Goal: Task Accomplishment & Management: Manage account settings

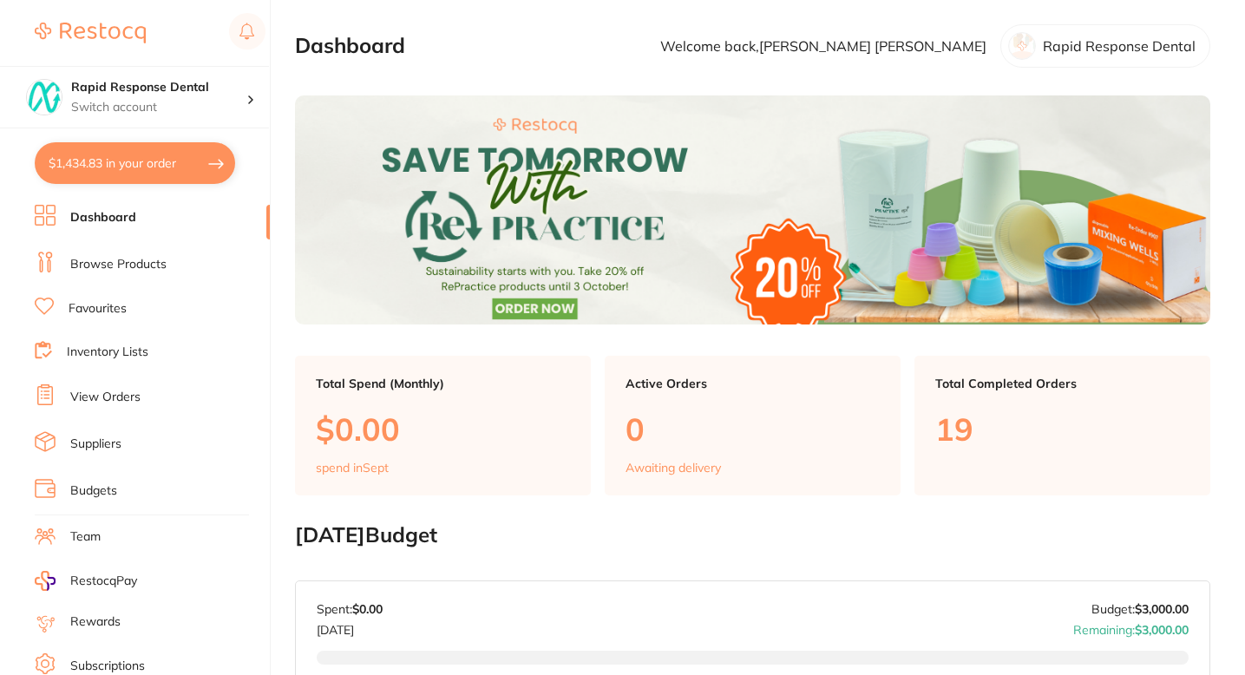
click at [178, 180] on button "$1,434.83 in your order" at bounding box center [135, 163] width 200 height 42
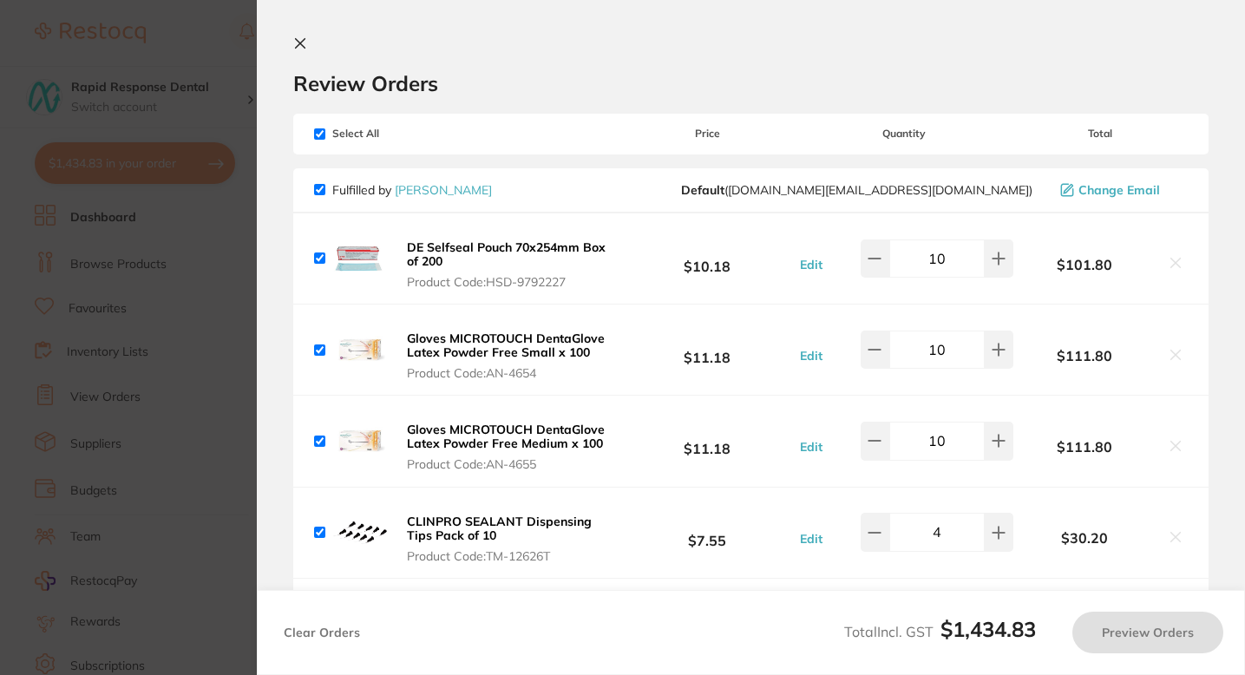
checkbox input "true"
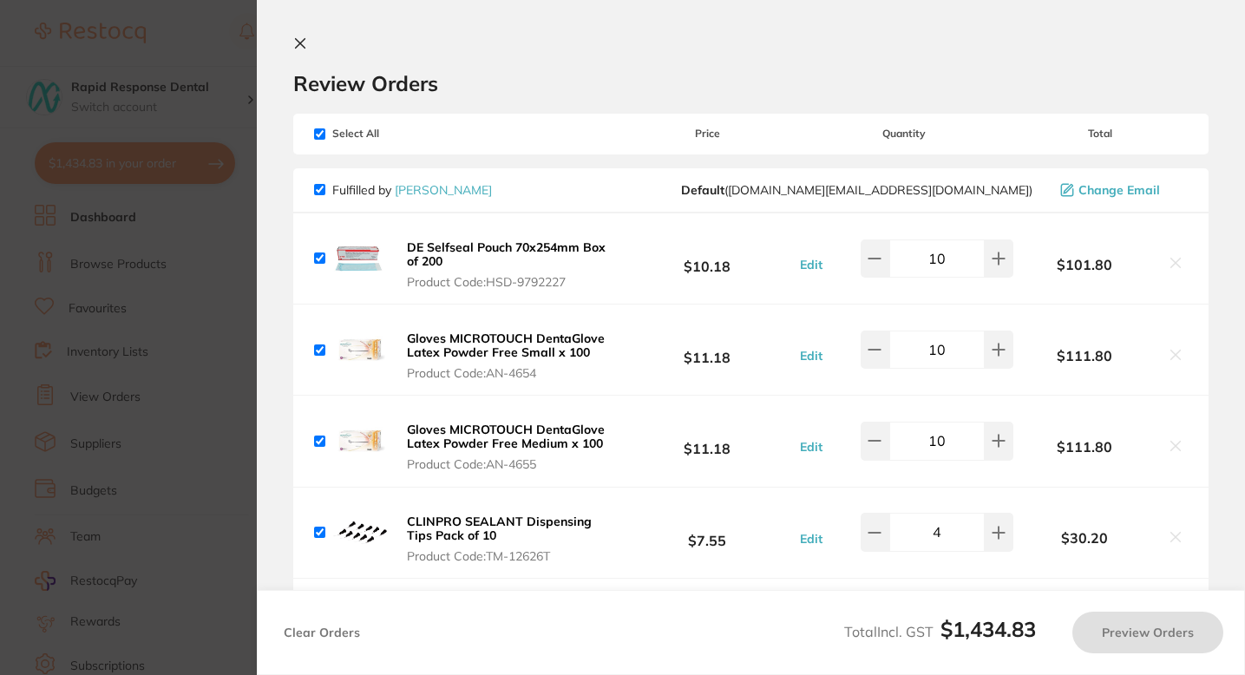
checkbox input "true"
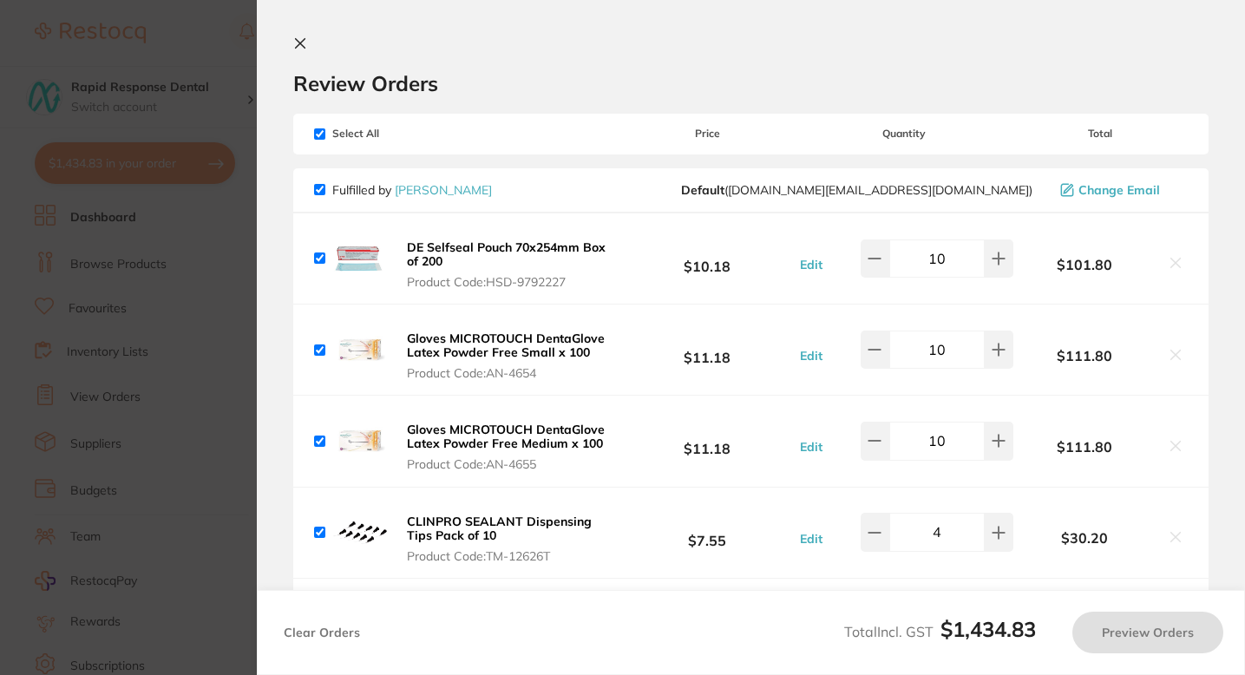
checkbox input "true"
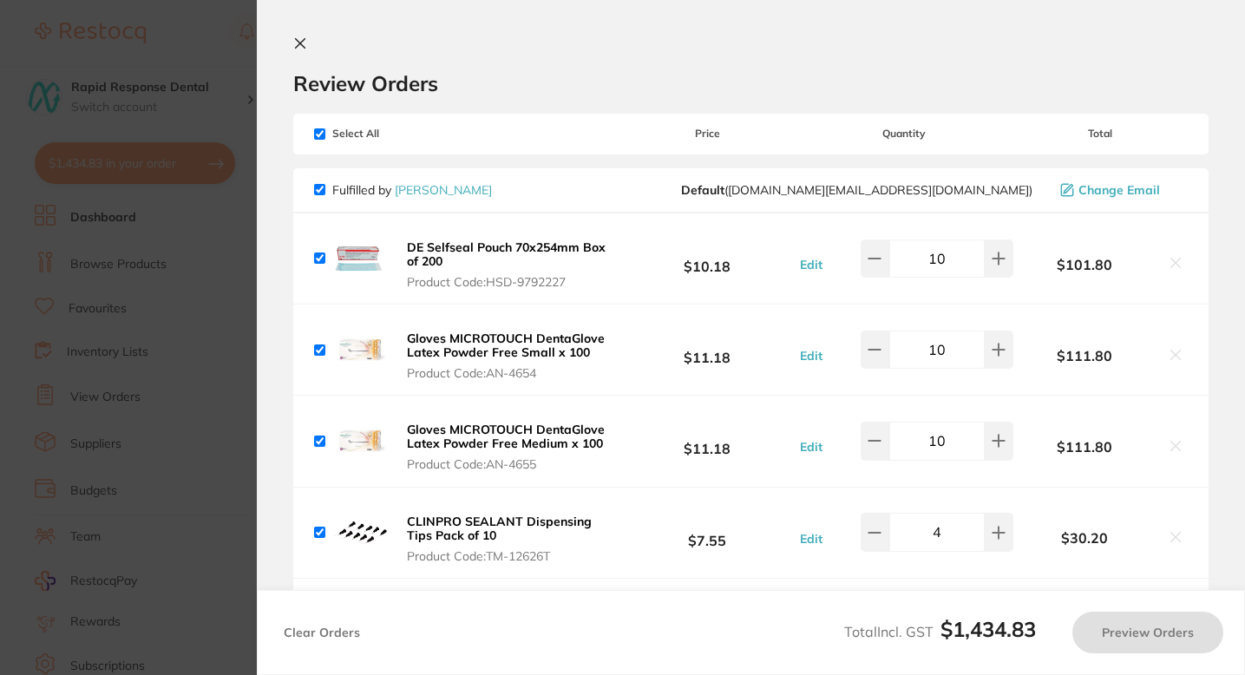
checkbox input "true"
click at [576, 62] on div "Review Orders" at bounding box center [750, 66] width 915 height 60
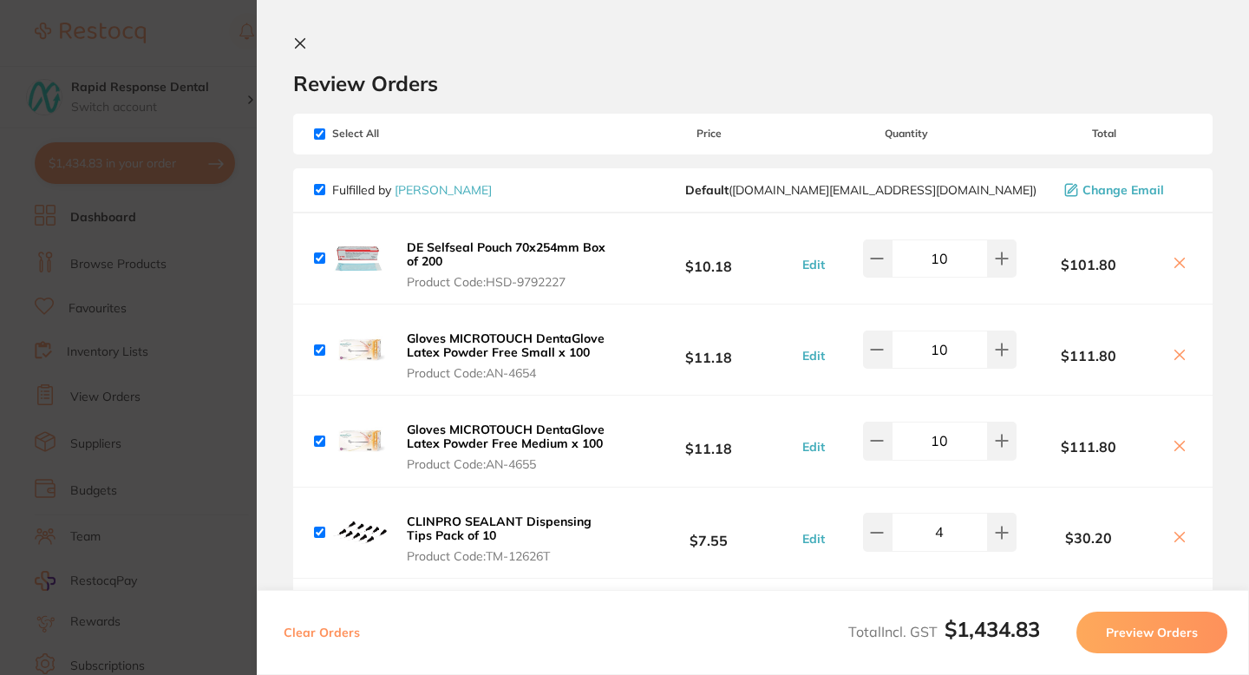
click at [300, 41] on icon at bounding box center [300, 43] width 14 height 14
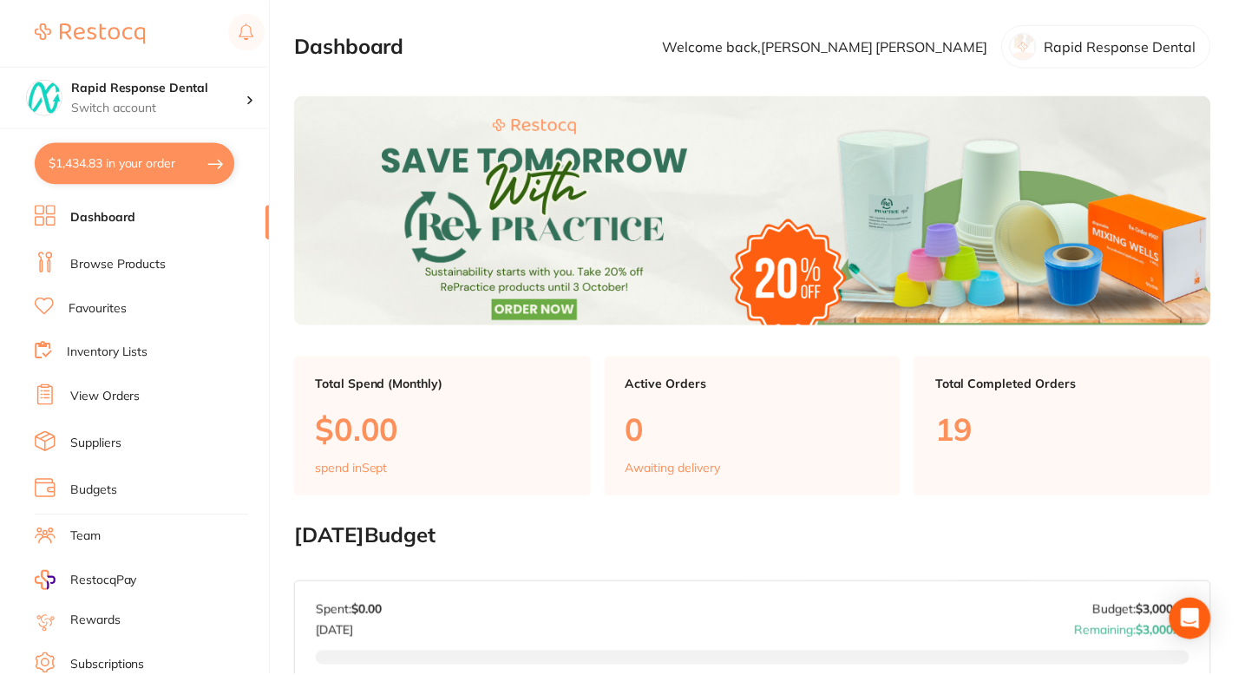
scroll to position [11, 0]
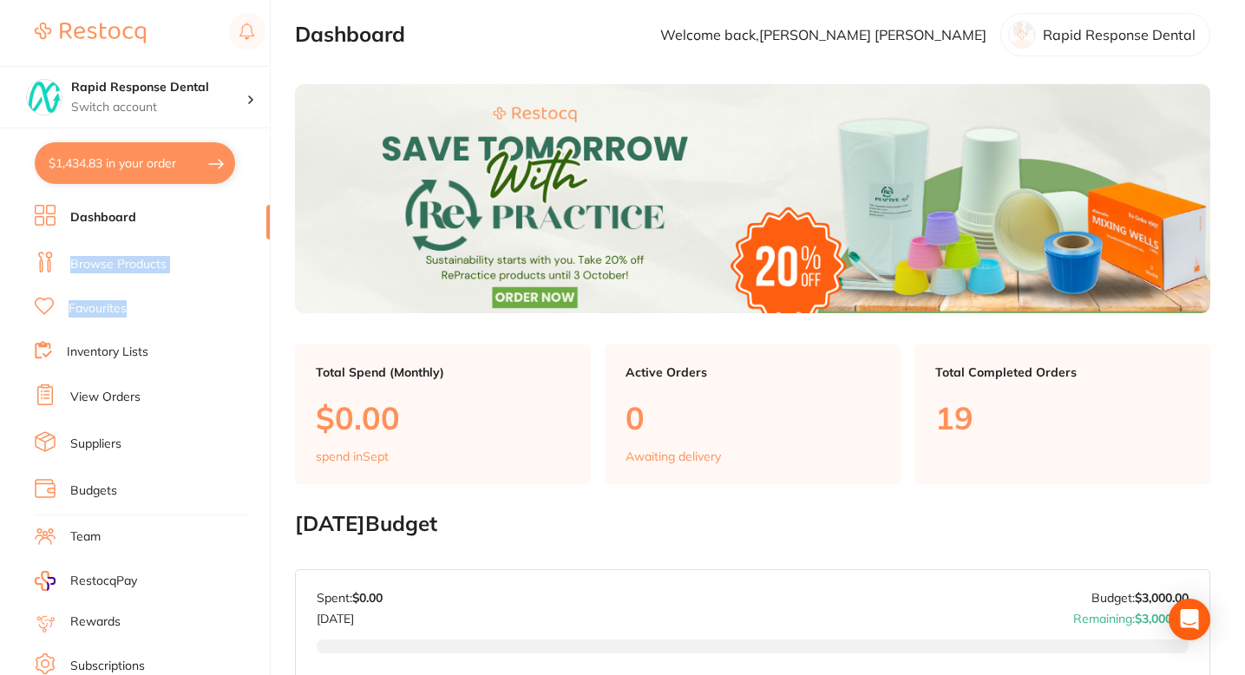
drag, startPoint x: 265, startPoint y: 236, endPoint x: 263, endPoint y: 326, distance: 90.2
click at [263, 326] on ul "Dashboard Browse Products Favourites Inventory Lists View Orders Suppliers Budg…" at bounding box center [152, 504] width 235 height 598
click at [111, 441] on link "Suppliers" at bounding box center [95, 443] width 51 height 17
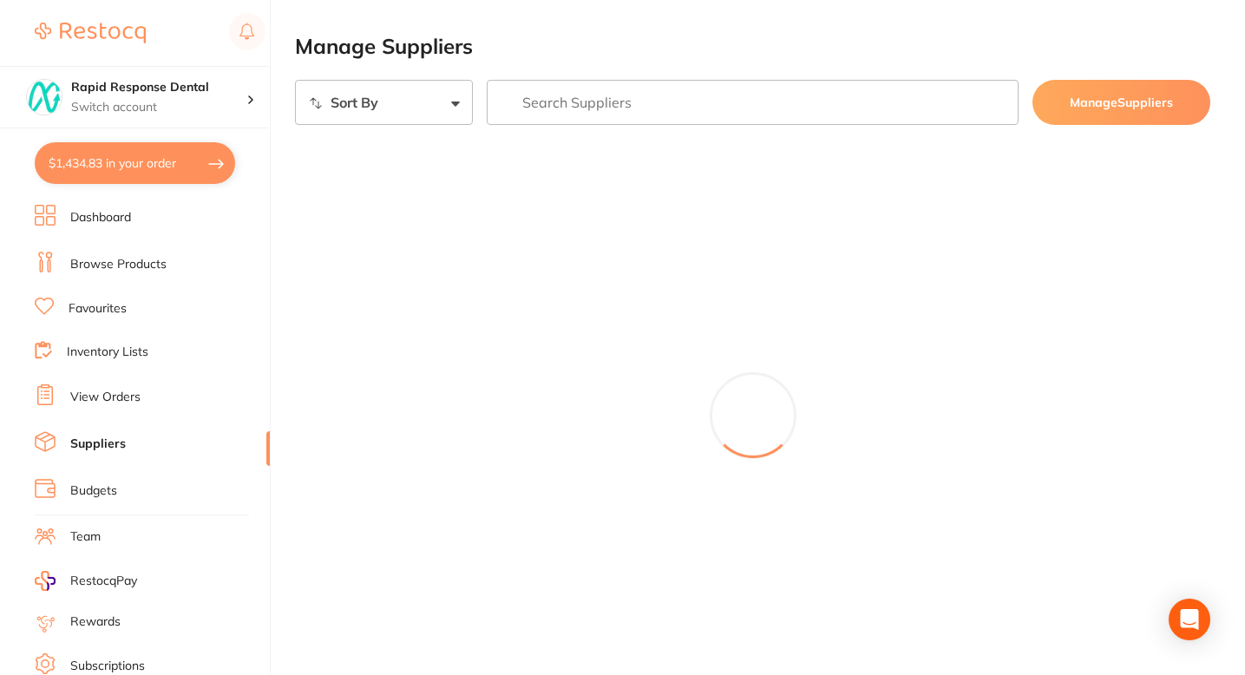
click at [127, 264] on link "Browse Products" at bounding box center [118, 264] width 96 height 17
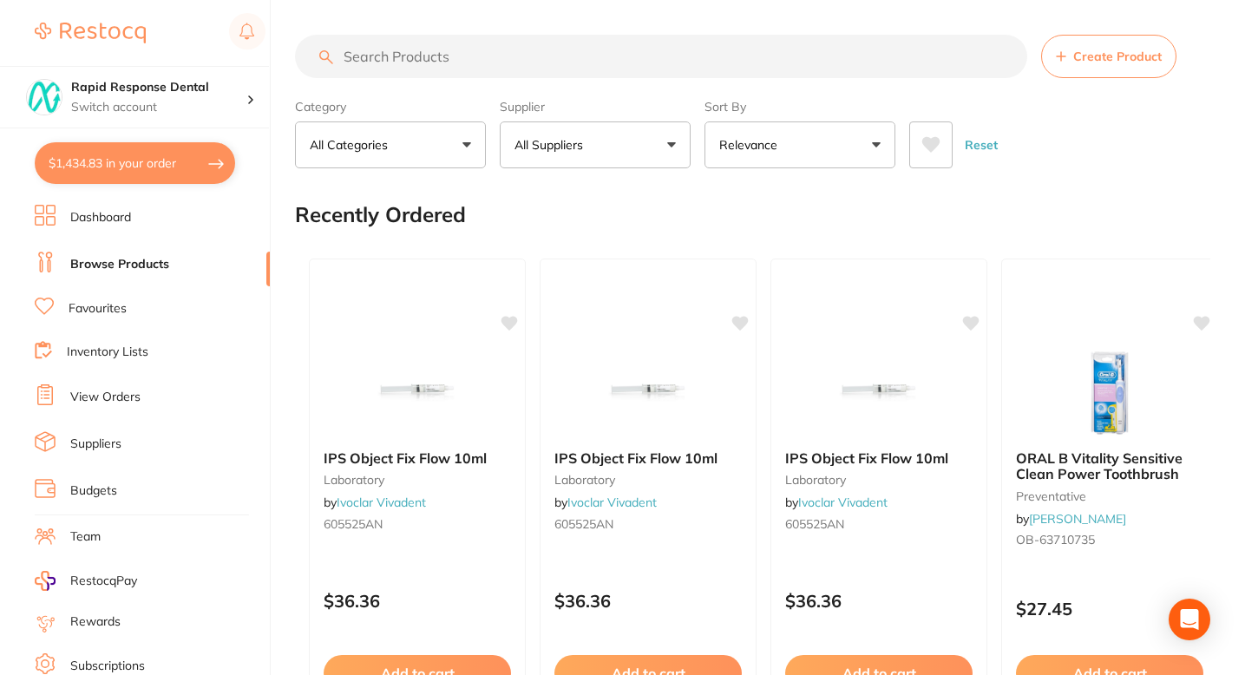
click at [1094, 49] on span "Create Product" at bounding box center [1117, 56] width 88 height 14
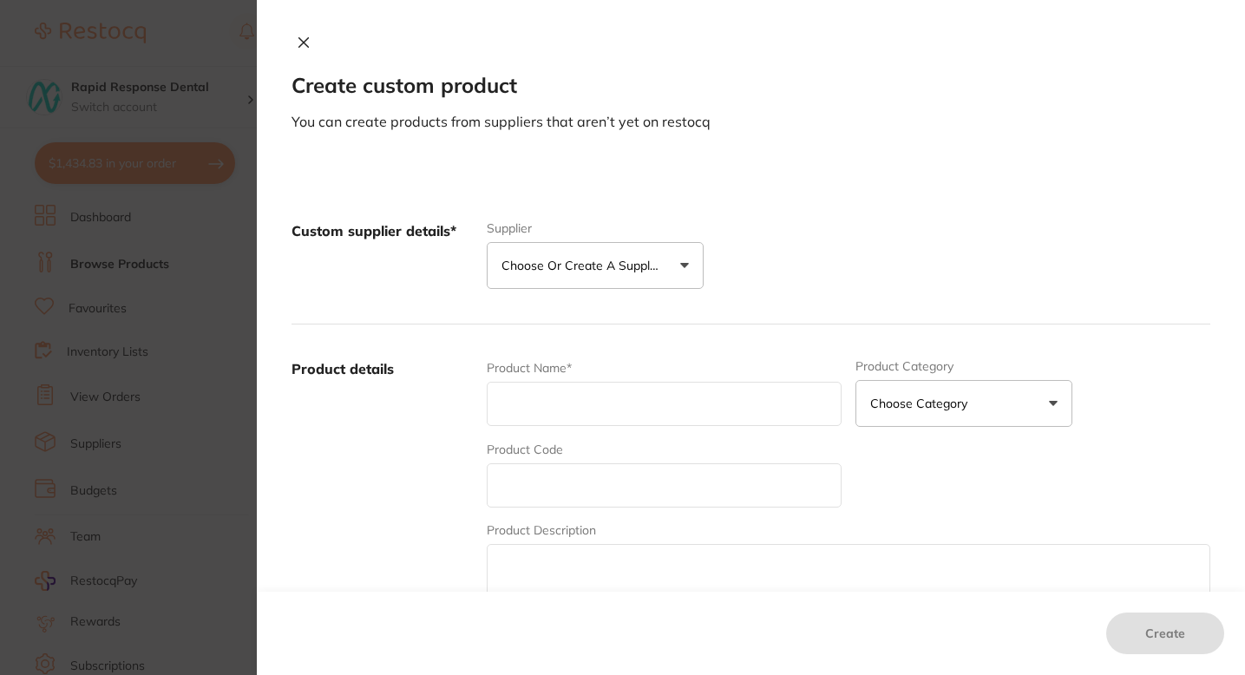
click at [620, 268] on p "Choose or create a supplier" at bounding box center [583, 265] width 165 height 17
click at [575, 310] on button "Create custom supplier" at bounding box center [581, 318] width 162 height 16
click at [567, 225] on div at bounding box center [751, 337] width 988 height 675
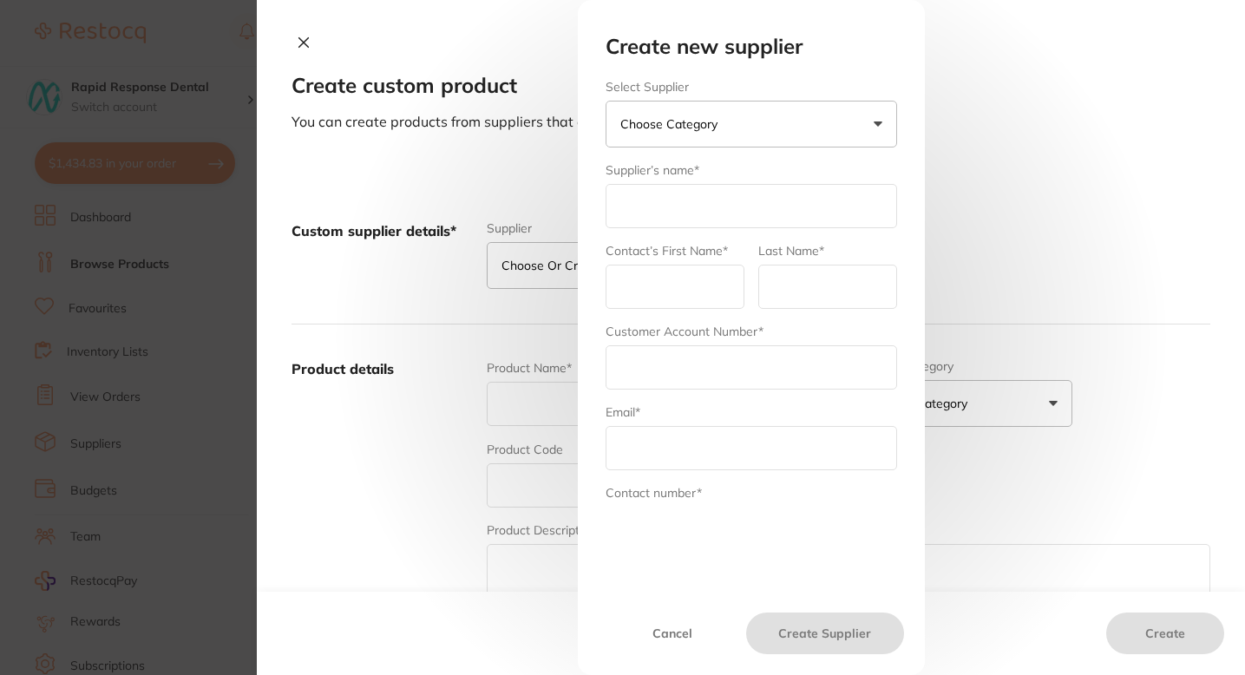
click at [656, 124] on p "Choose Category" at bounding box center [672, 123] width 104 height 17
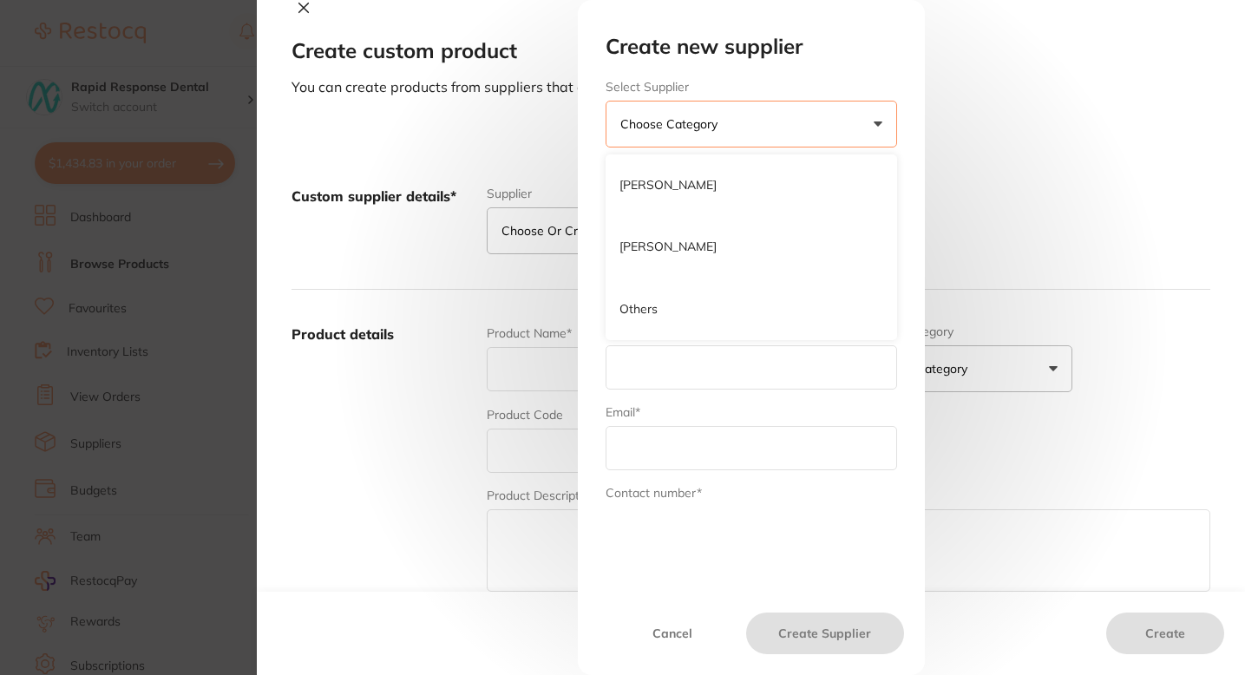
click at [643, 308] on p "Others" at bounding box center [638, 309] width 38 height 17
click at [657, 209] on input "text" at bounding box center [750, 206] width 291 height 44
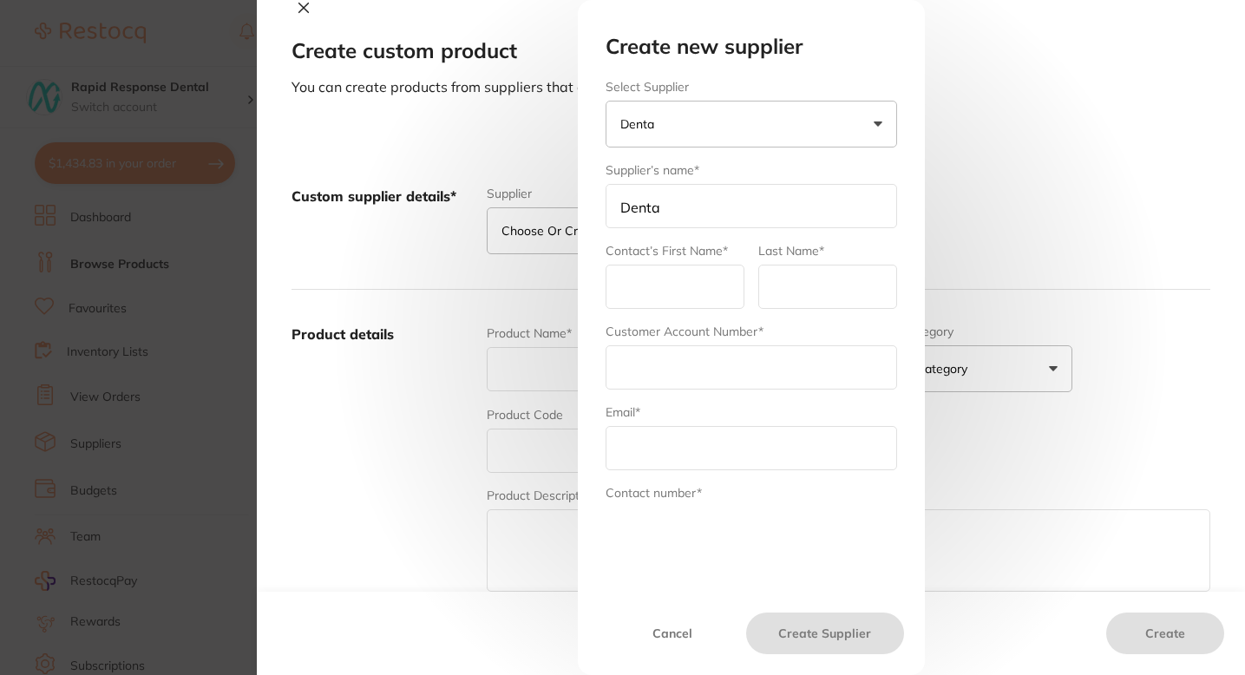
type input "Dentavision PTY LTD"
click at [683, 282] on input "text" at bounding box center [674, 287] width 139 height 44
type input "[PERSON_NAME]"
type input "n"
click at [800, 285] on input "n" at bounding box center [827, 287] width 139 height 44
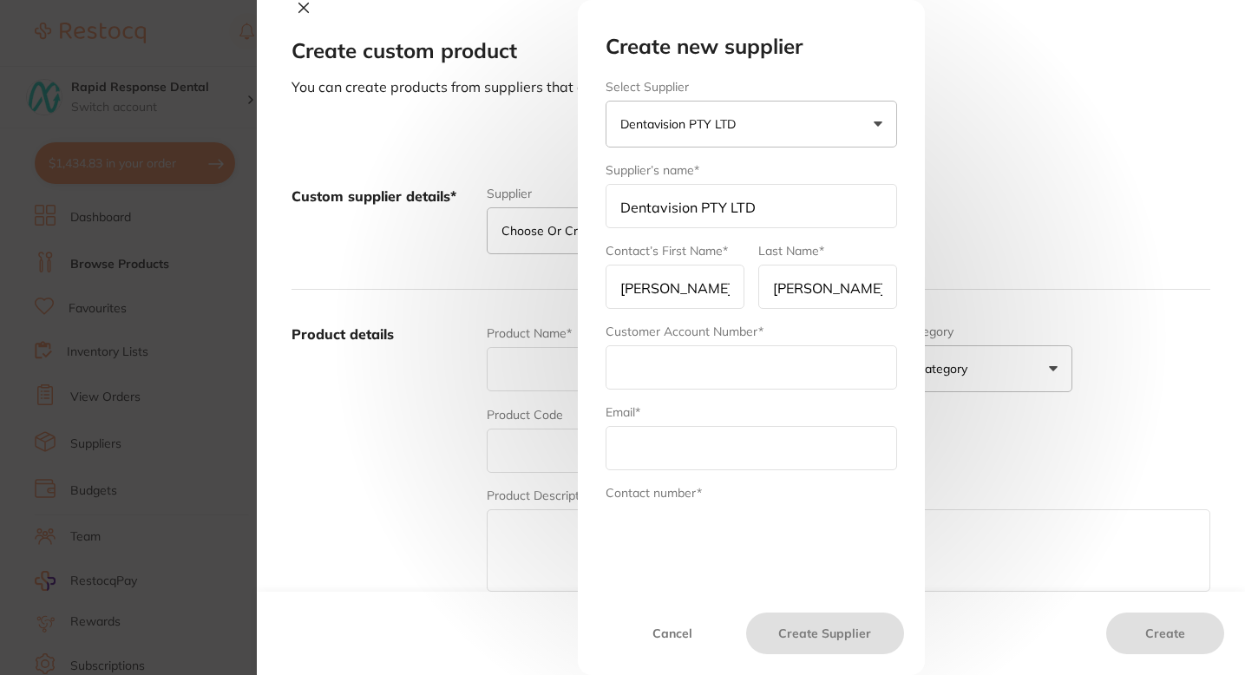
type input "Gerakis"
click at [737, 388] on input "text" at bounding box center [750, 367] width 291 height 44
type input "013605"
click at [702, 456] on input "text" at bounding box center [750, 448] width 291 height 44
type input "[EMAIL_ADDRESS][DOMAIN_NAME]"
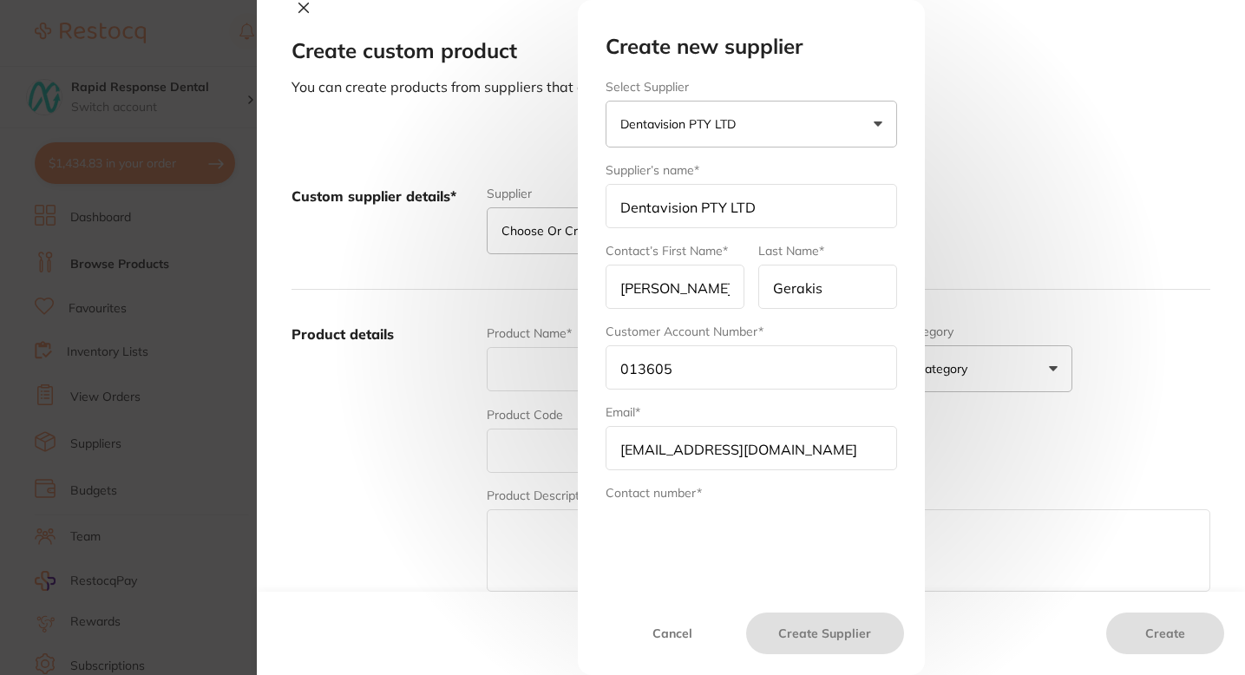
click at [650, 533] on div "Create new supplier Select Supplier Dentavision PTY LTD [PERSON_NAME] [PERSON_N…" at bounding box center [751, 300] width 333 height 531
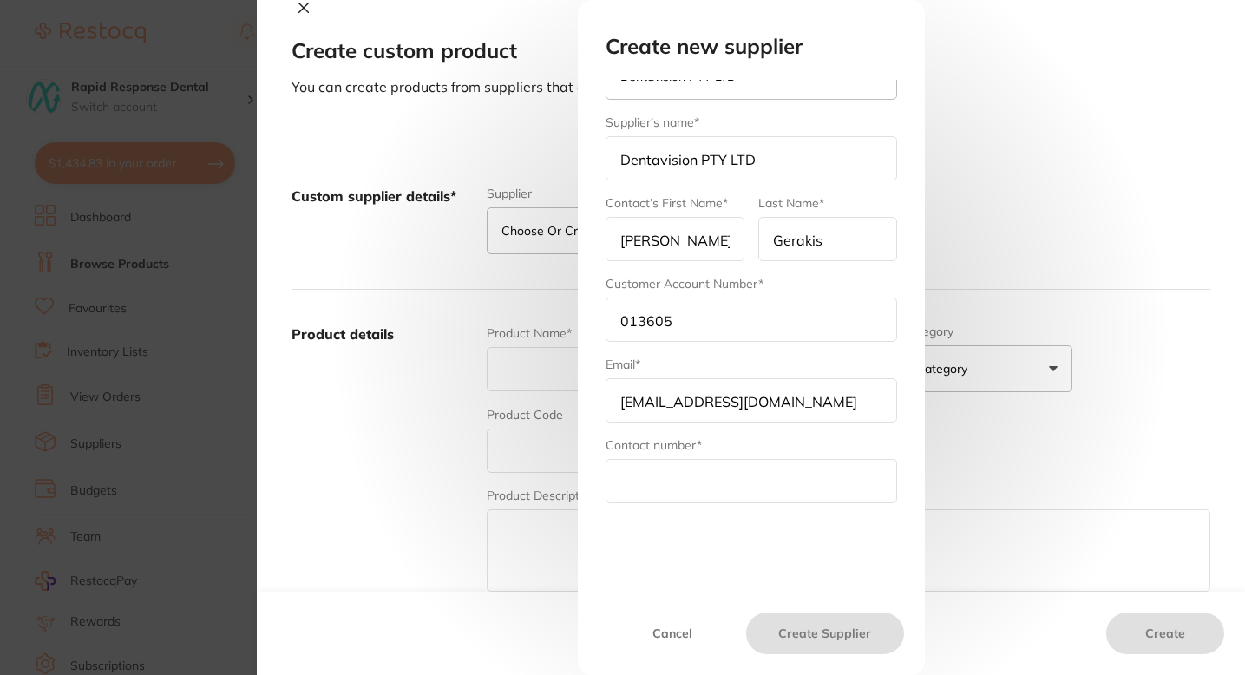
scroll to position [101, 0]
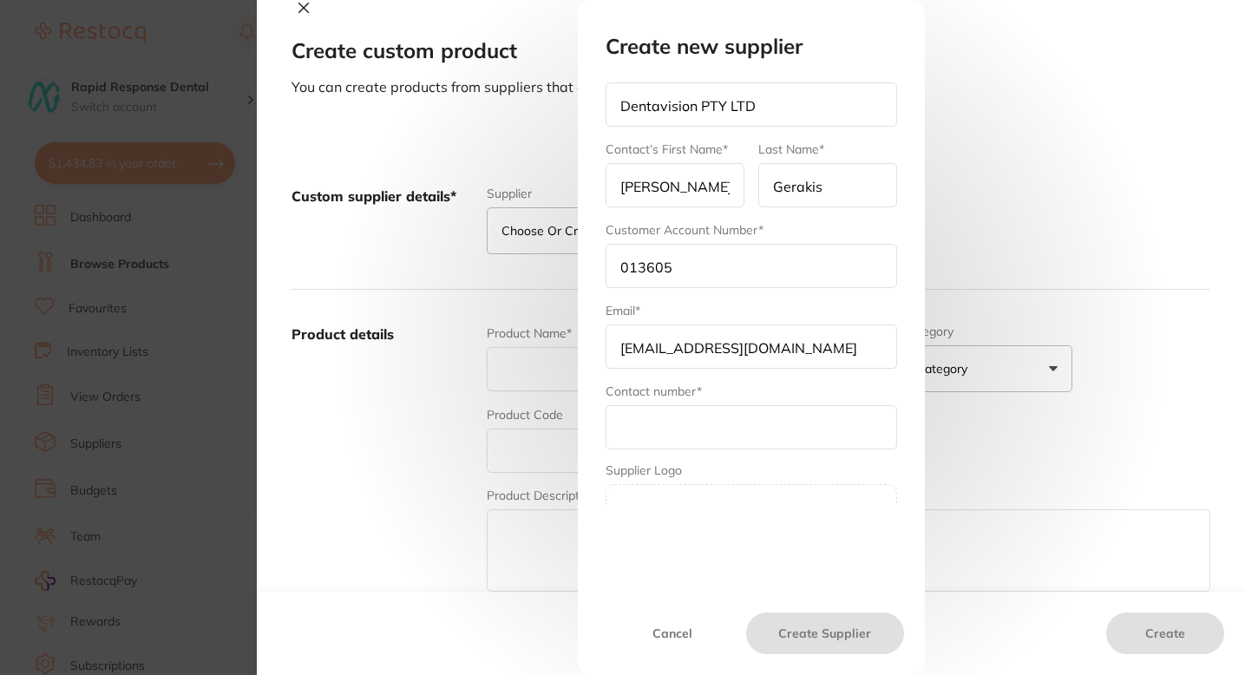
click at [625, 419] on input "text" at bounding box center [750, 427] width 291 height 44
paste input "1800 806 640"
type input "1800 806 640"
click at [803, 637] on button "Create Supplier" at bounding box center [824, 633] width 157 height 42
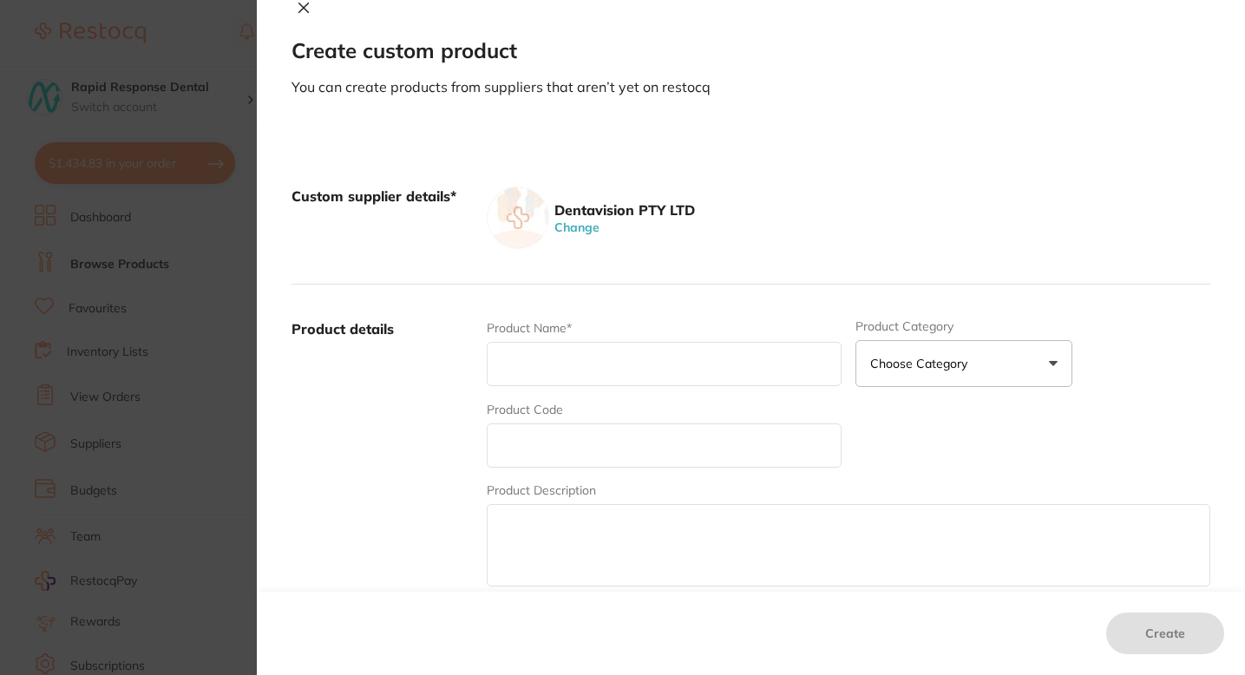
click at [203, 286] on section "Create custom product You can create products from suppliers that aren’t yet on…" at bounding box center [622, 337] width 1245 height 675
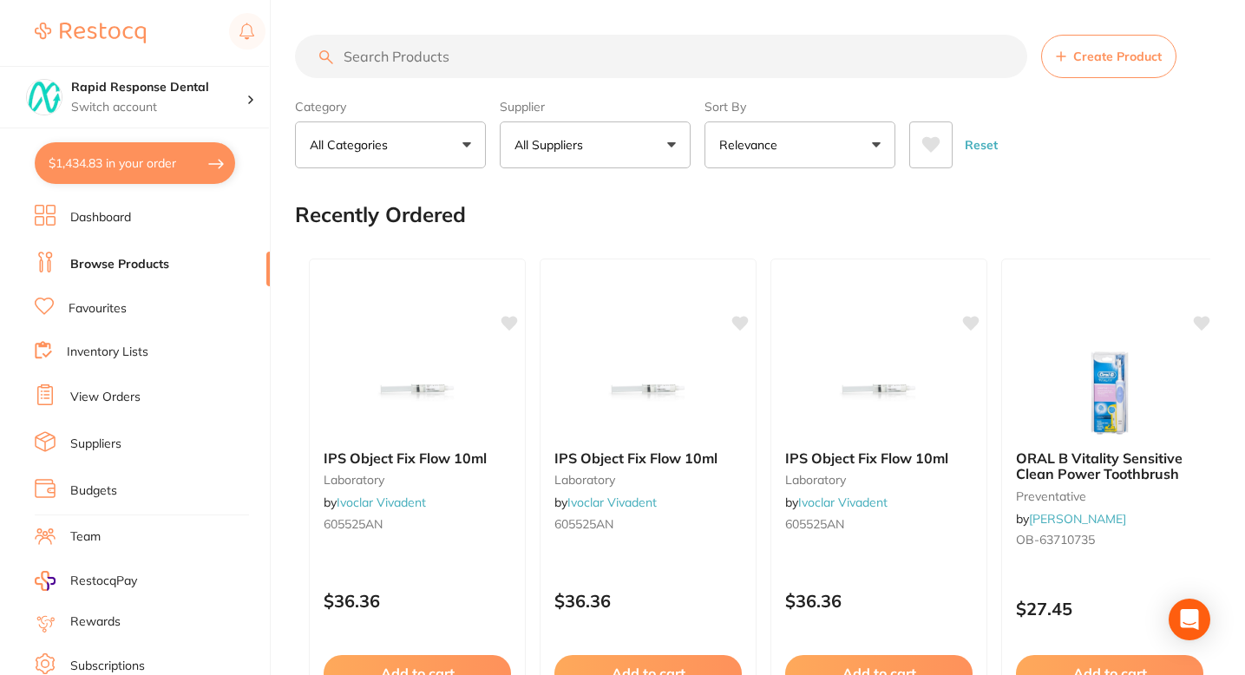
click at [380, 56] on input "search" at bounding box center [661, 56] width 732 height 43
type input "dent"
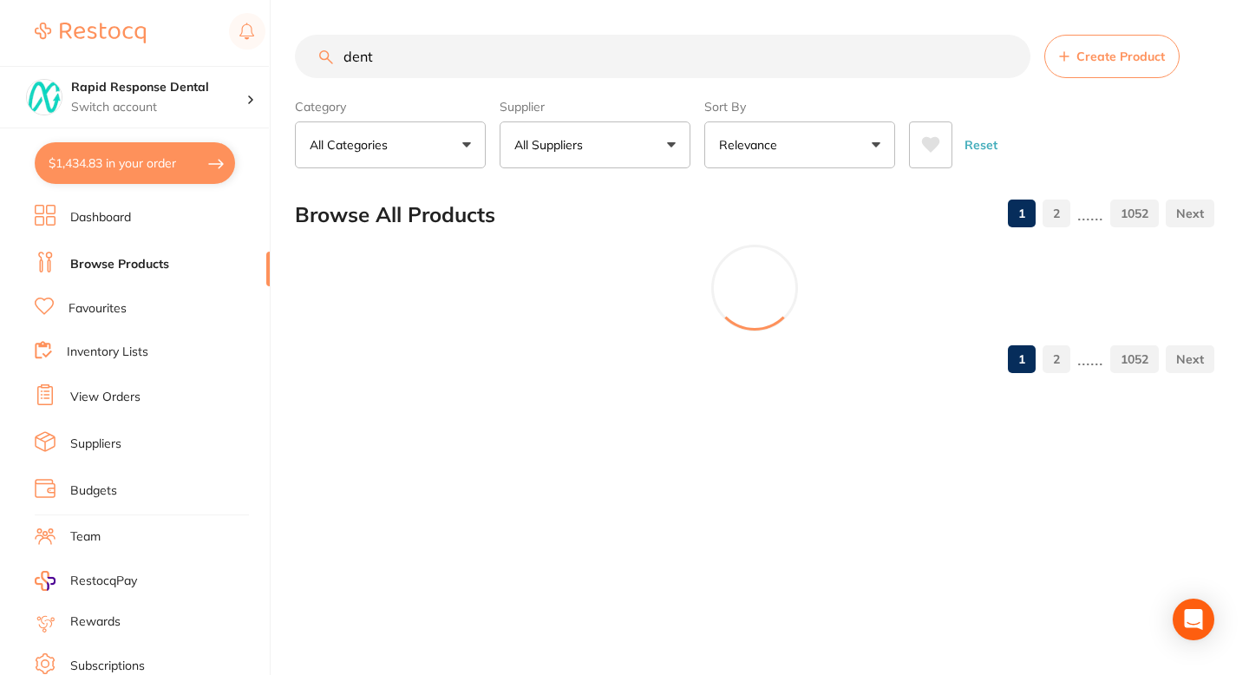
click at [109, 446] on link "Suppliers" at bounding box center [95, 443] width 51 height 17
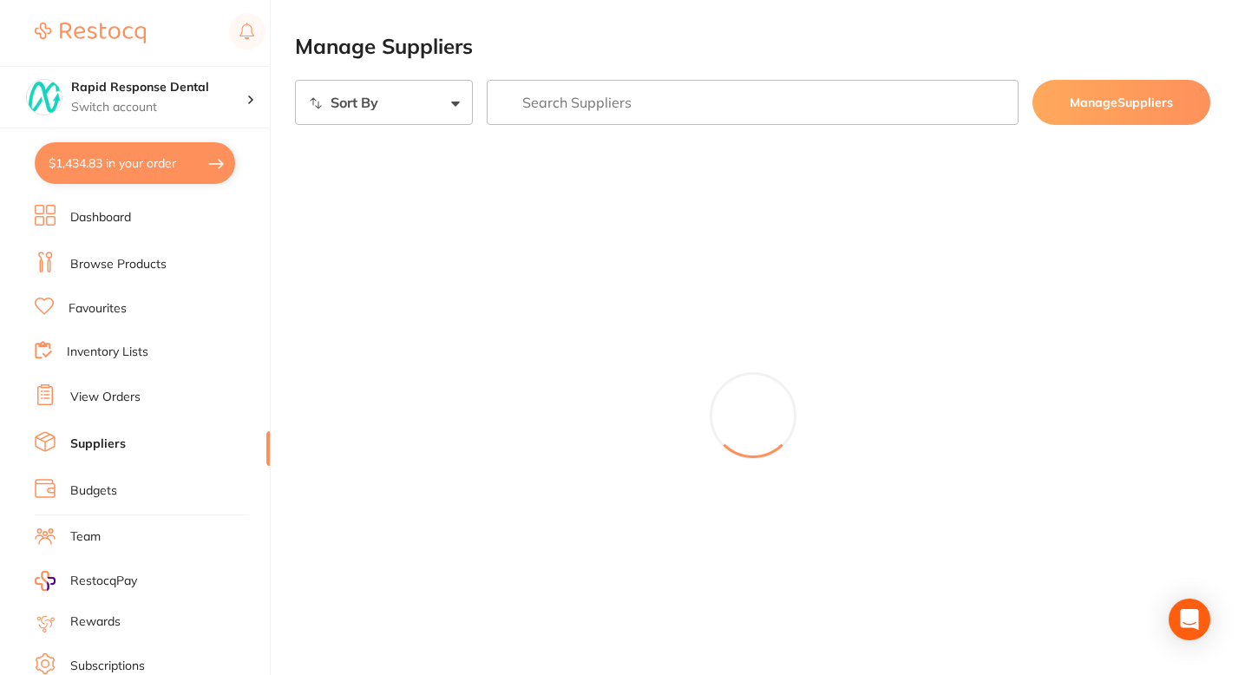
click at [595, 101] on input "search" at bounding box center [753, 102] width 533 height 45
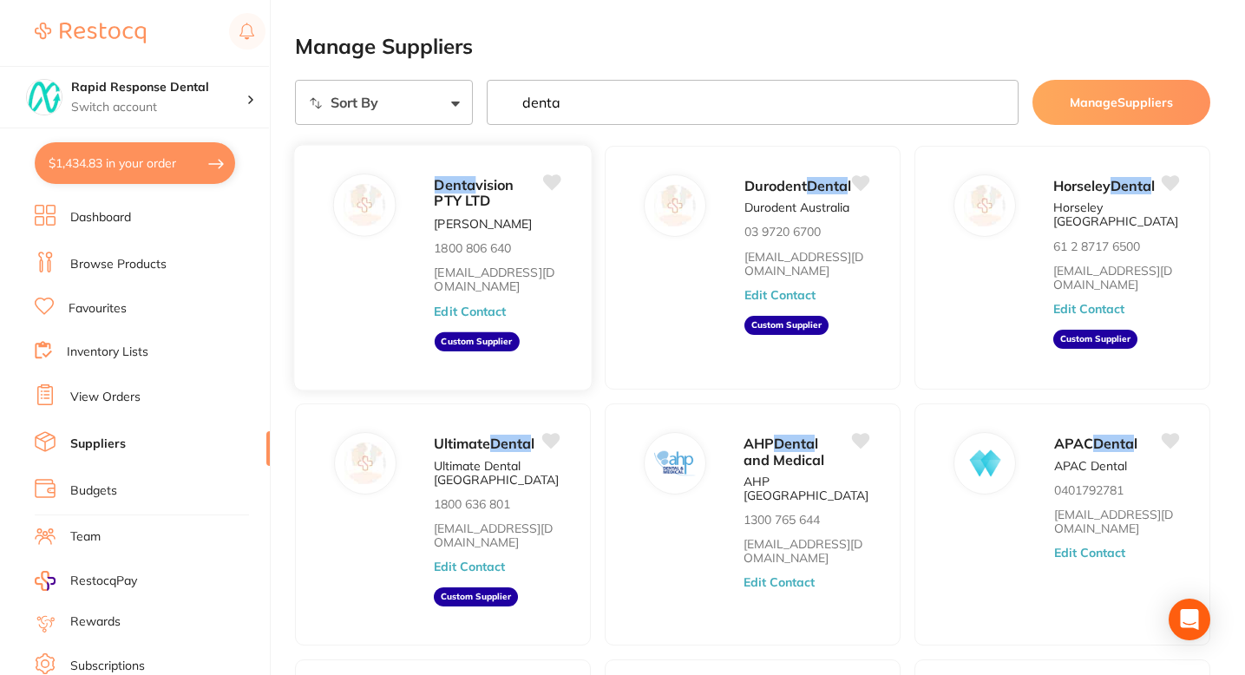
type input "denta"
click at [498, 310] on button "Edit Contact" at bounding box center [470, 311] width 72 height 14
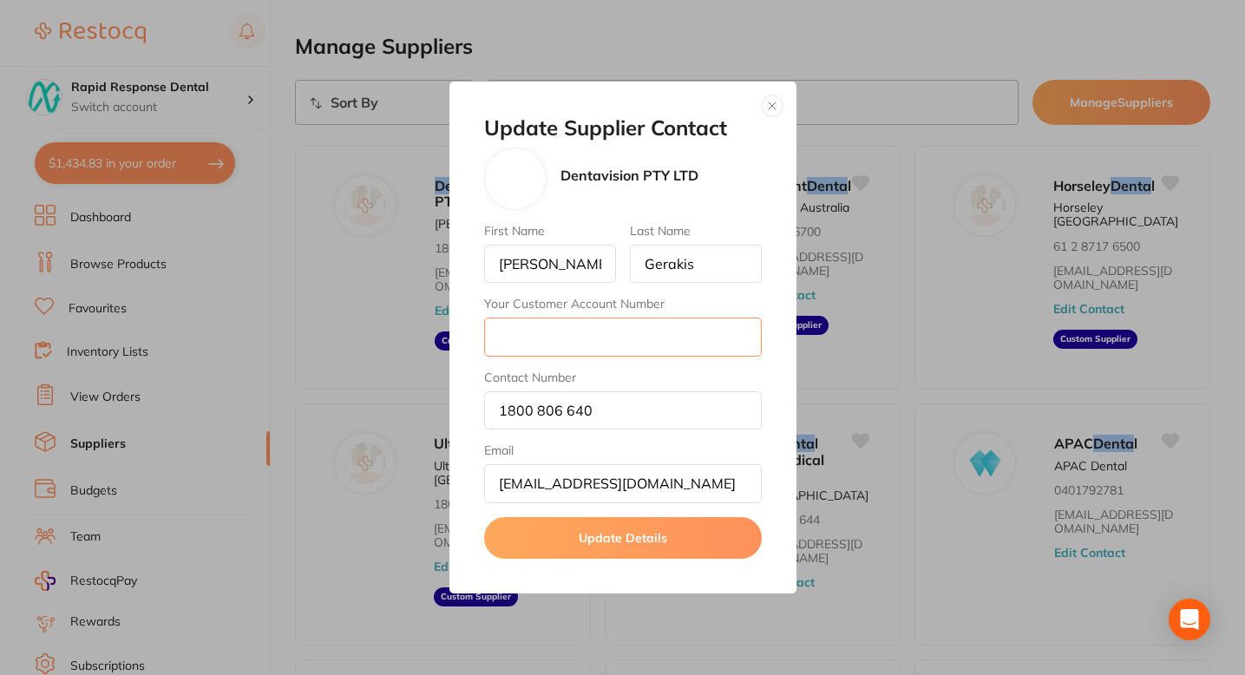
click at [560, 339] on input "Your Customer Account Number" at bounding box center [623, 336] width 278 height 38
type input "013605"
click at [634, 530] on button "Update Details" at bounding box center [623, 538] width 278 height 42
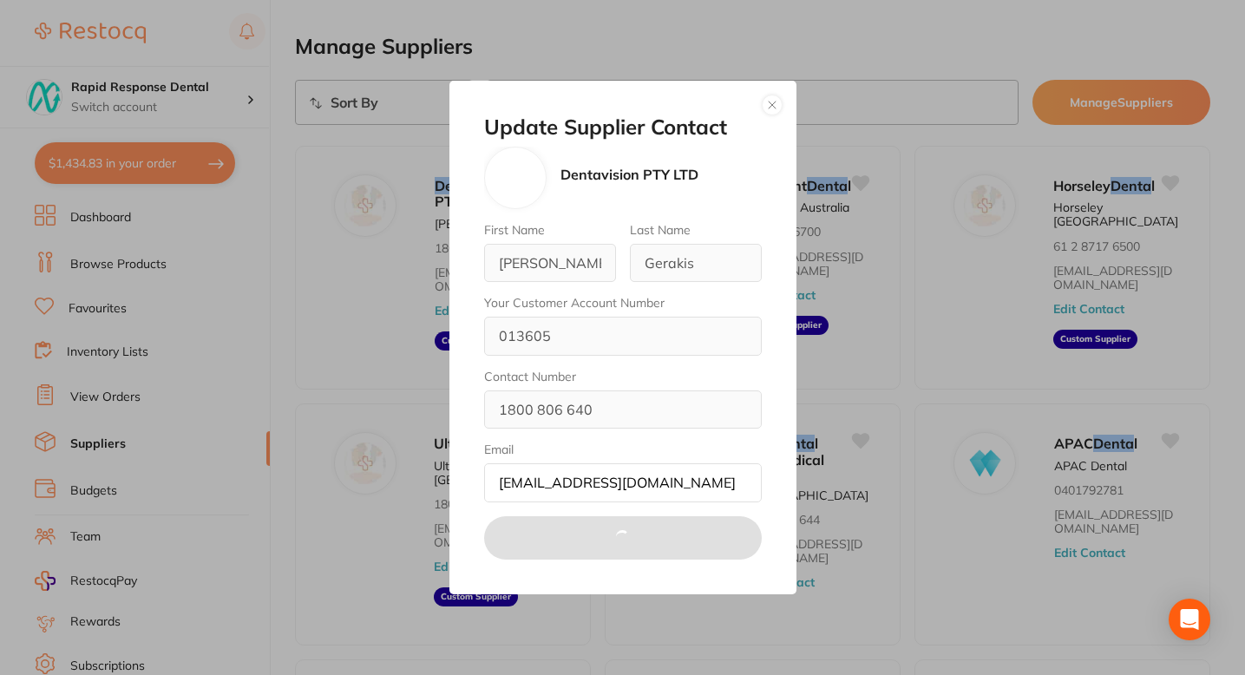
click at [564, 61] on div "Update Supplier Contact Dentavision PTY LTD First Name [PERSON_NAME] Last Name …" at bounding box center [622, 337] width 1245 height 675
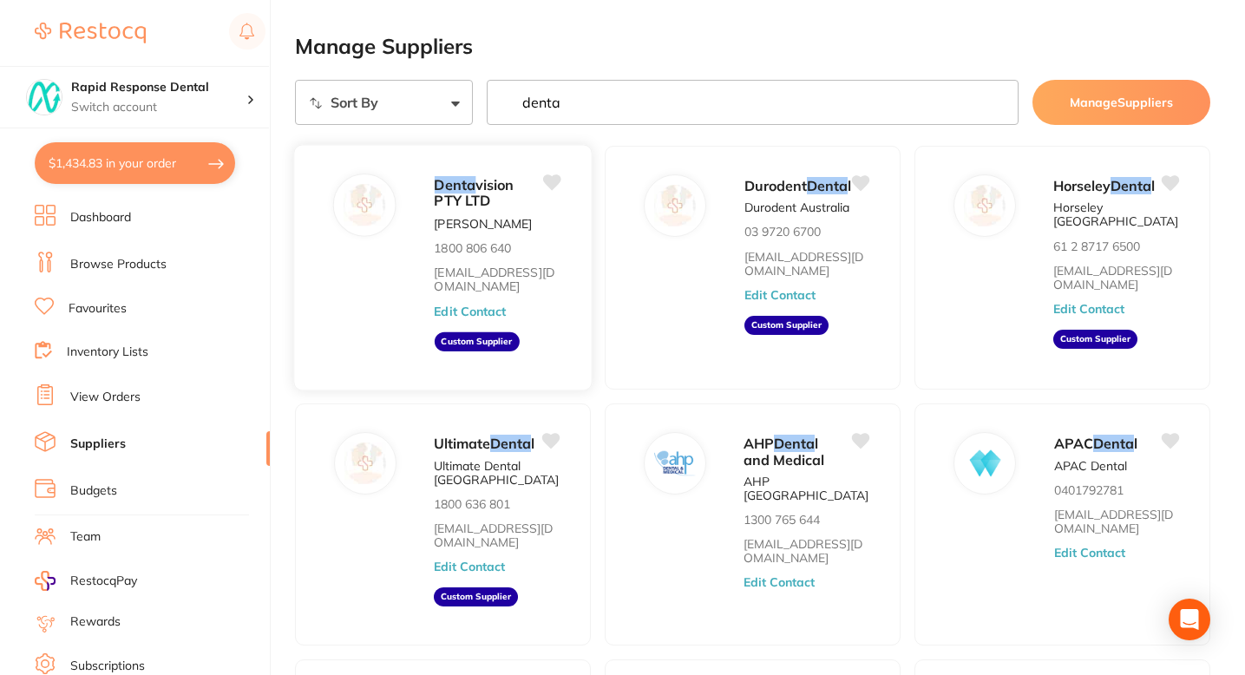
click at [499, 310] on button "Edit Contact" at bounding box center [470, 311] width 72 height 14
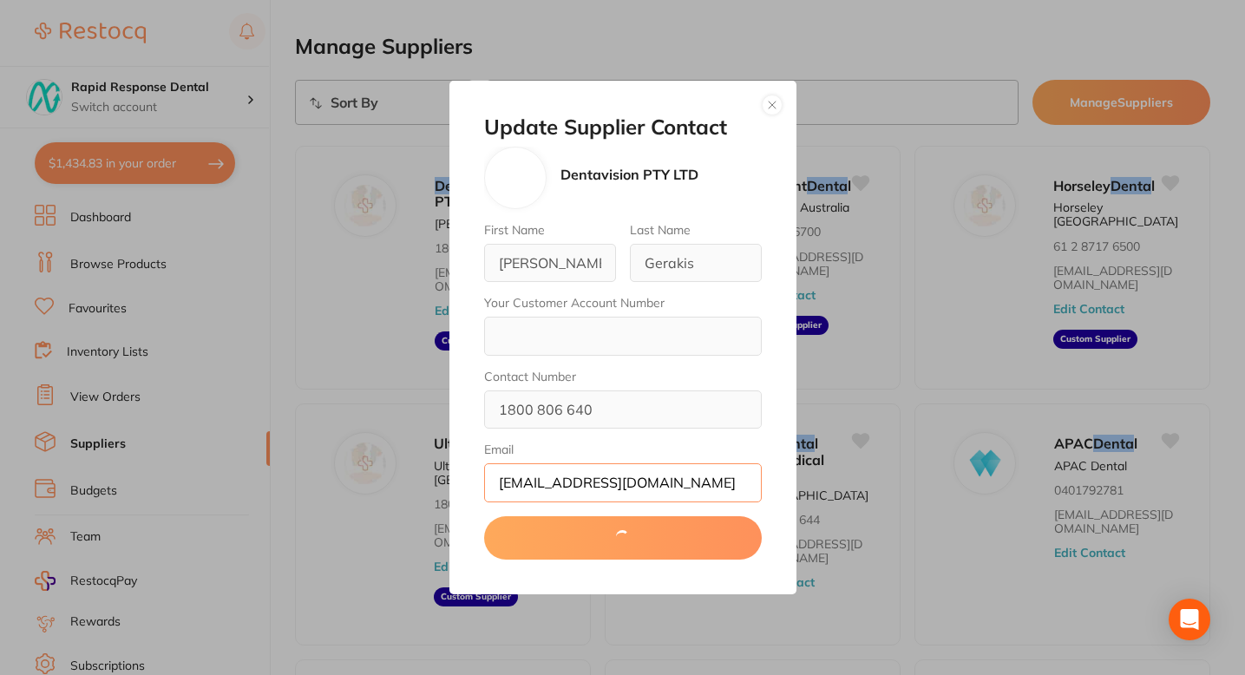
click at [693, 473] on input "[EMAIL_ADDRESS][DOMAIN_NAME]" at bounding box center [623, 482] width 278 height 38
drag, startPoint x: 540, startPoint y: 484, endPoint x: 466, endPoint y: 478, distance: 74.8
click at [466, 479] on div "Update Supplier Contact Dentavision PTY LTD First Name [PERSON_NAME] Last Name …" at bounding box center [622, 337] width 347 height 513
drag, startPoint x: 625, startPoint y: 484, endPoint x: 789, endPoint y: 487, distance: 163.9
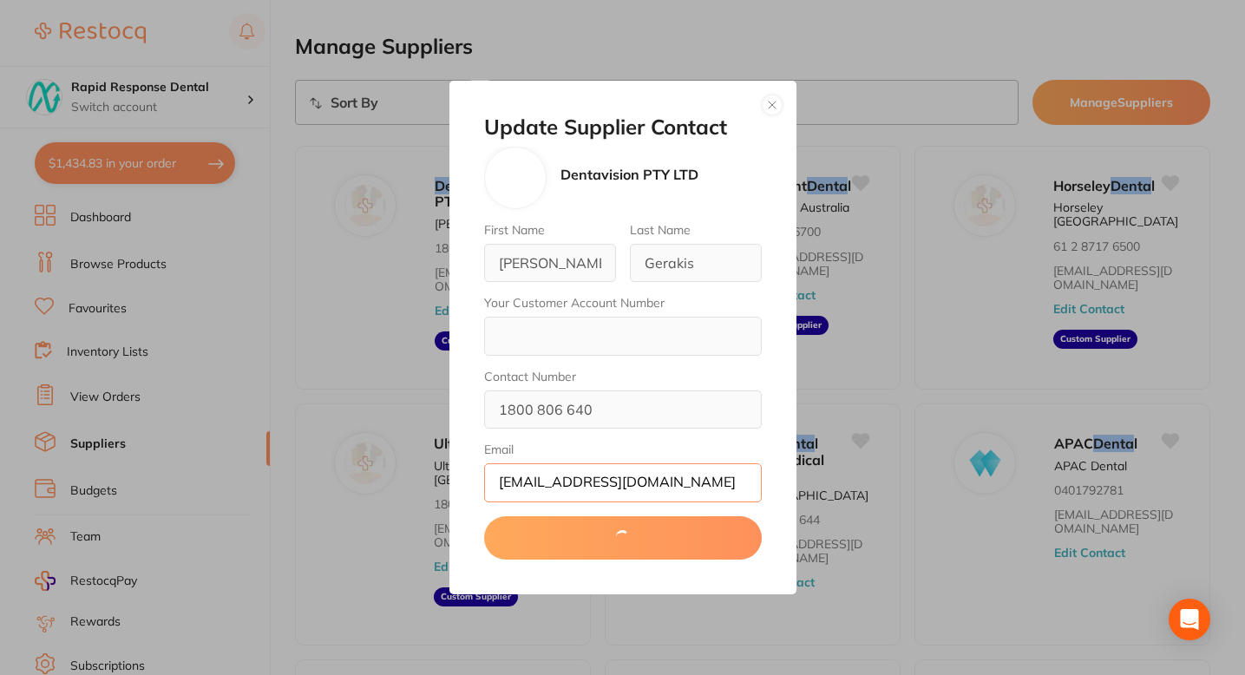
click at [790, 492] on div "Update Supplier Contact Dentavision PTY LTD First Name [PERSON_NAME] Last Name …" at bounding box center [622, 337] width 347 height 513
type input "[EMAIL_ADDRESS][DOMAIN_NAME]"
click at [772, 101] on button "button" at bounding box center [771, 105] width 21 height 21
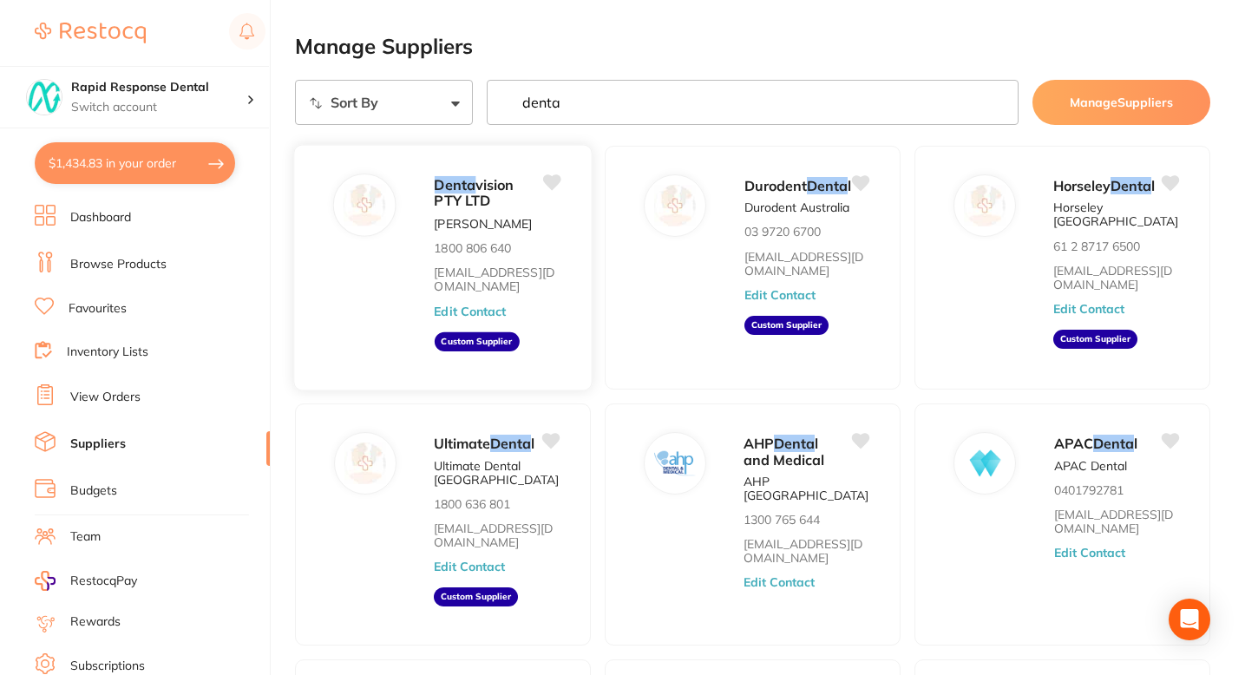
click at [497, 313] on button "Edit Contact" at bounding box center [470, 311] width 72 height 14
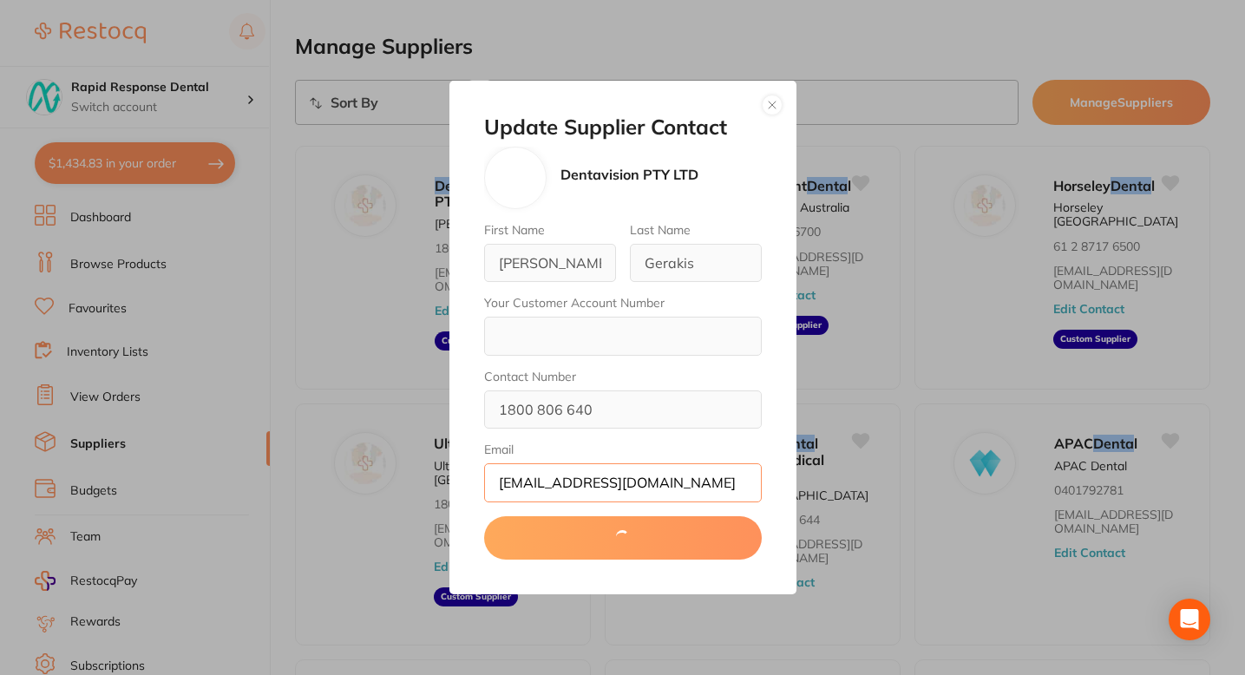
drag, startPoint x: 606, startPoint y: 480, endPoint x: 459, endPoint y: 472, distance: 147.6
click at [459, 472] on div "Update Supplier Contact Dentavision PTY LTD First Name [PERSON_NAME] Last Name …" at bounding box center [622, 337] width 347 height 513
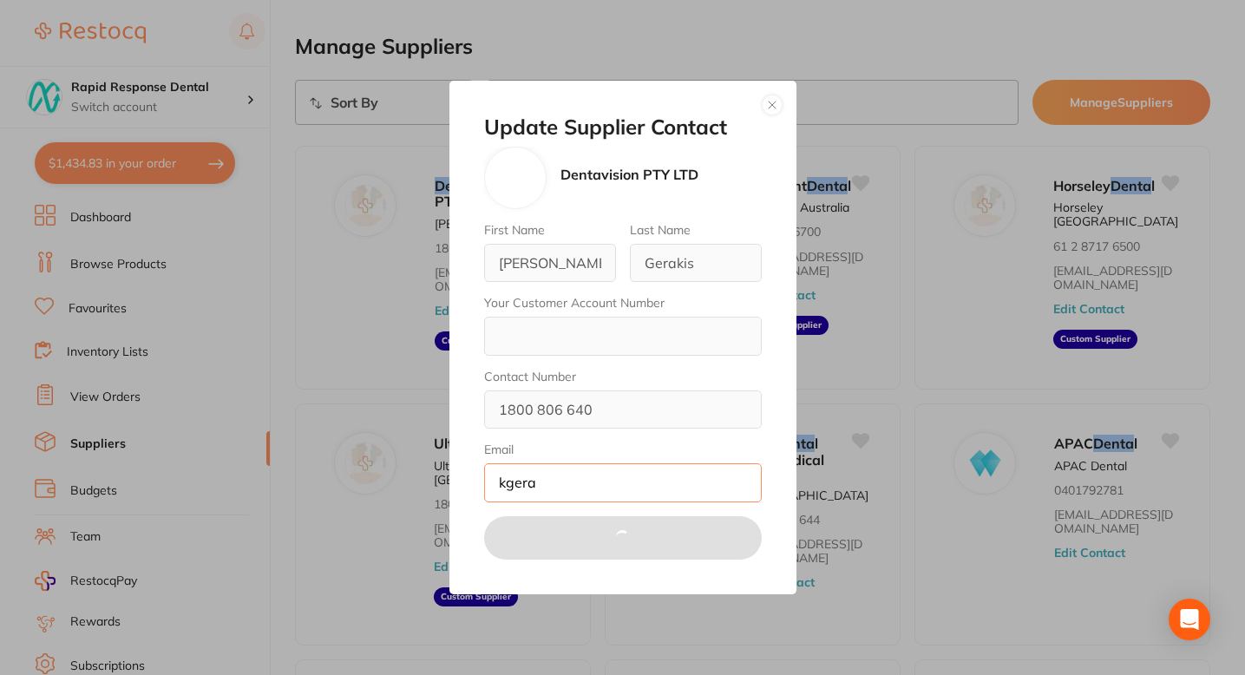
type input "[EMAIL_ADDRESS][DOMAIN_NAME]"
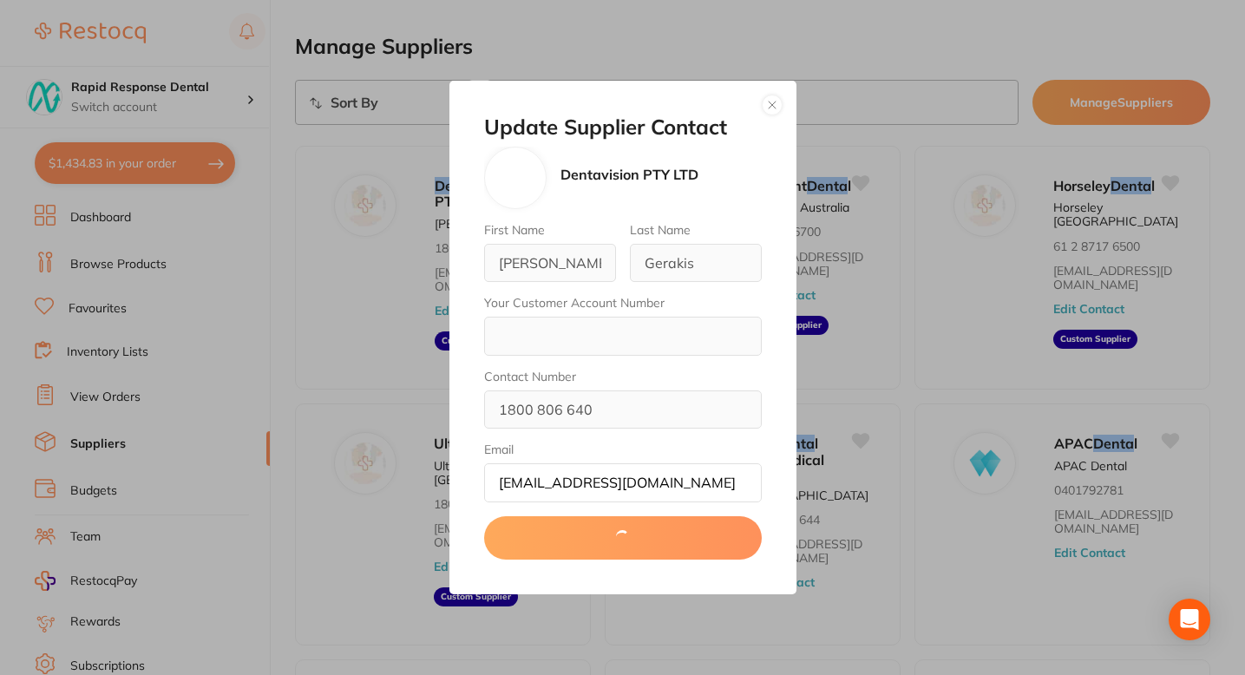
click at [771, 105] on button "button" at bounding box center [771, 105] width 21 height 21
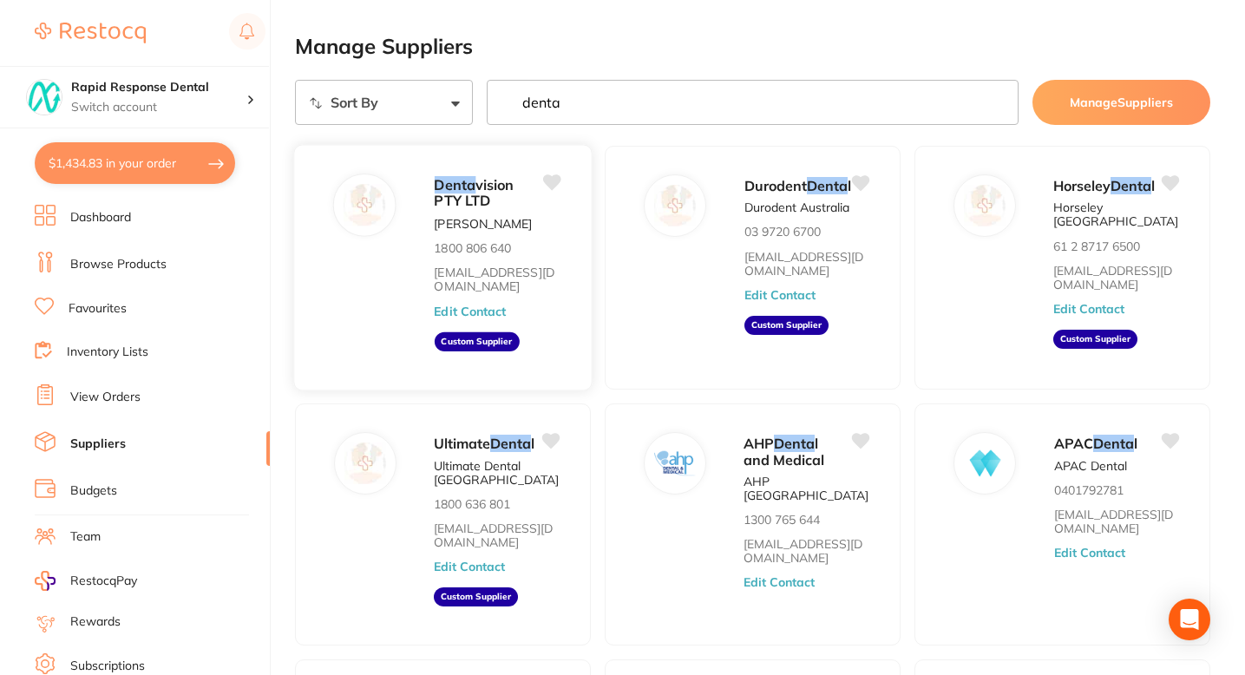
click at [486, 308] on button "Edit Contact" at bounding box center [470, 311] width 72 height 14
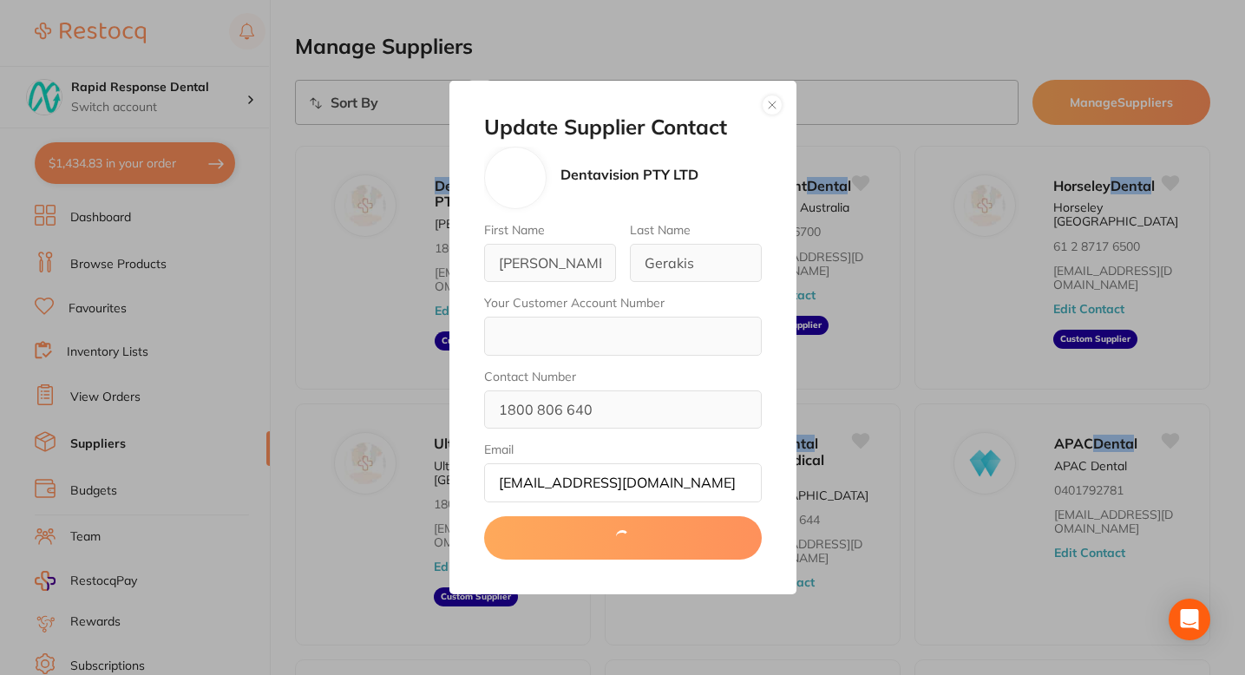
click at [770, 101] on button "button" at bounding box center [771, 105] width 21 height 21
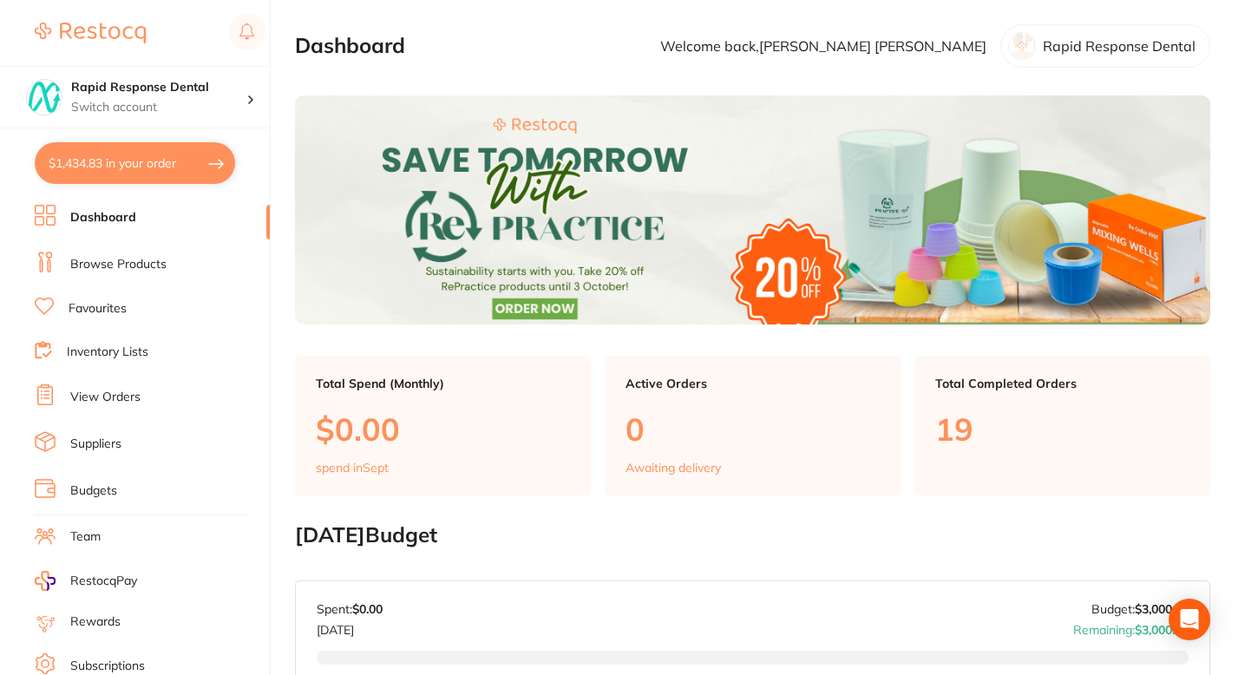
click at [110, 449] on link "Suppliers" at bounding box center [95, 443] width 51 height 17
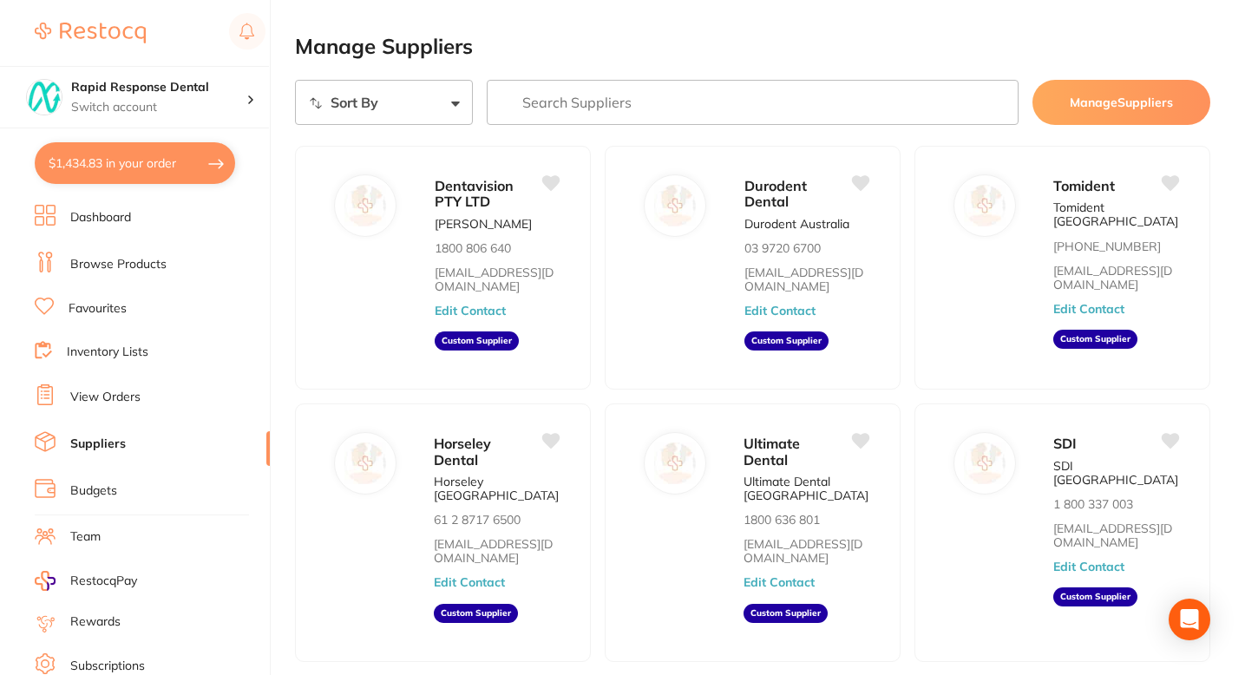
click at [118, 315] on link "Favourites" at bounding box center [98, 308] width 58 height 17
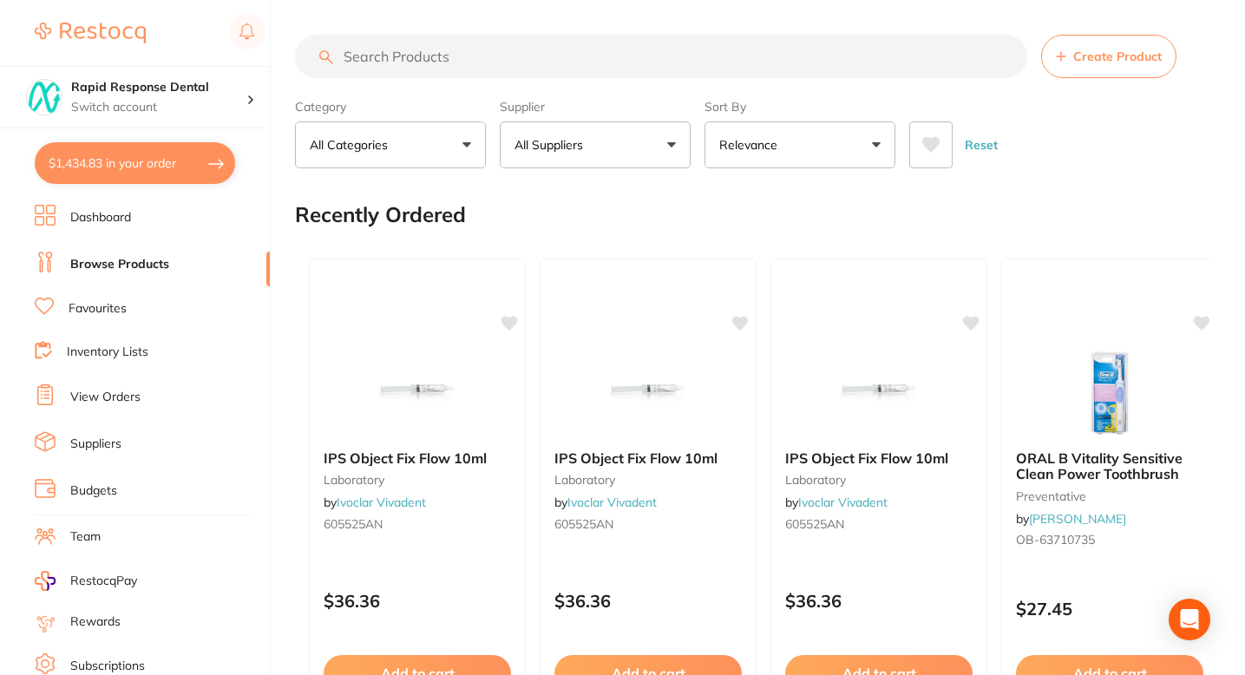
click at [138, 344] on link "Inventory Lists" at bounding box center [108, 351] width 82 height 17
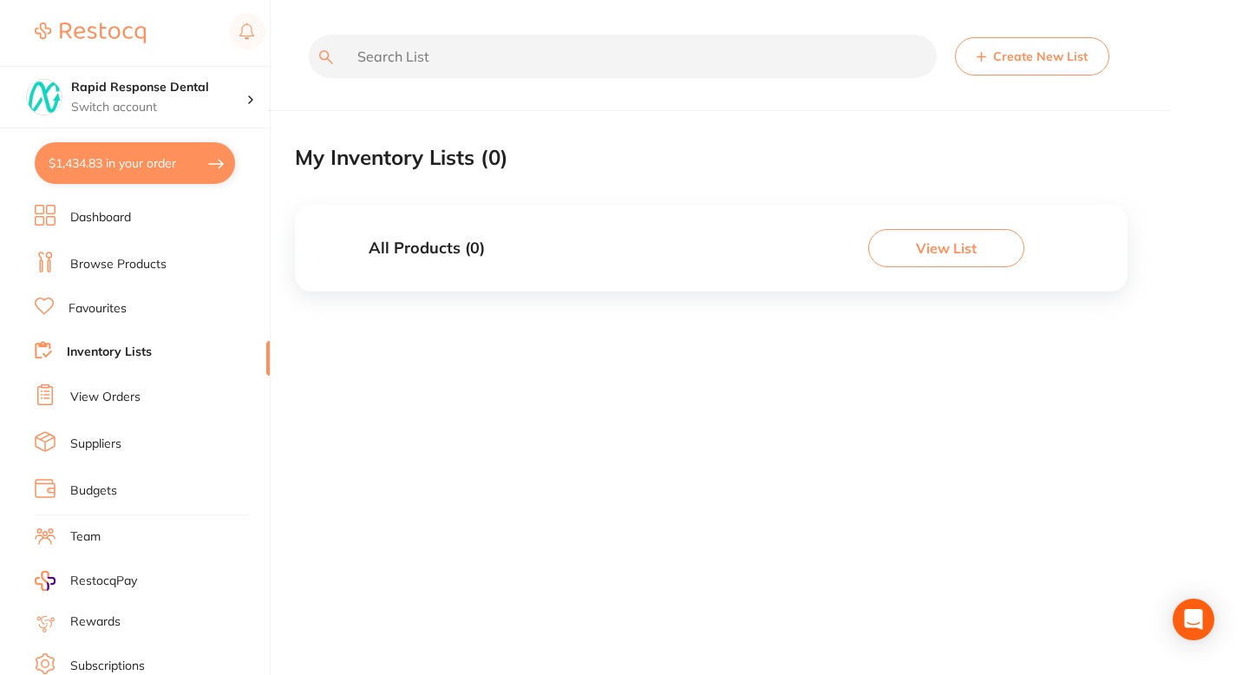
click at [104, 304] on link "Favourites" at bounding box center [98, 308] width 58 height 17
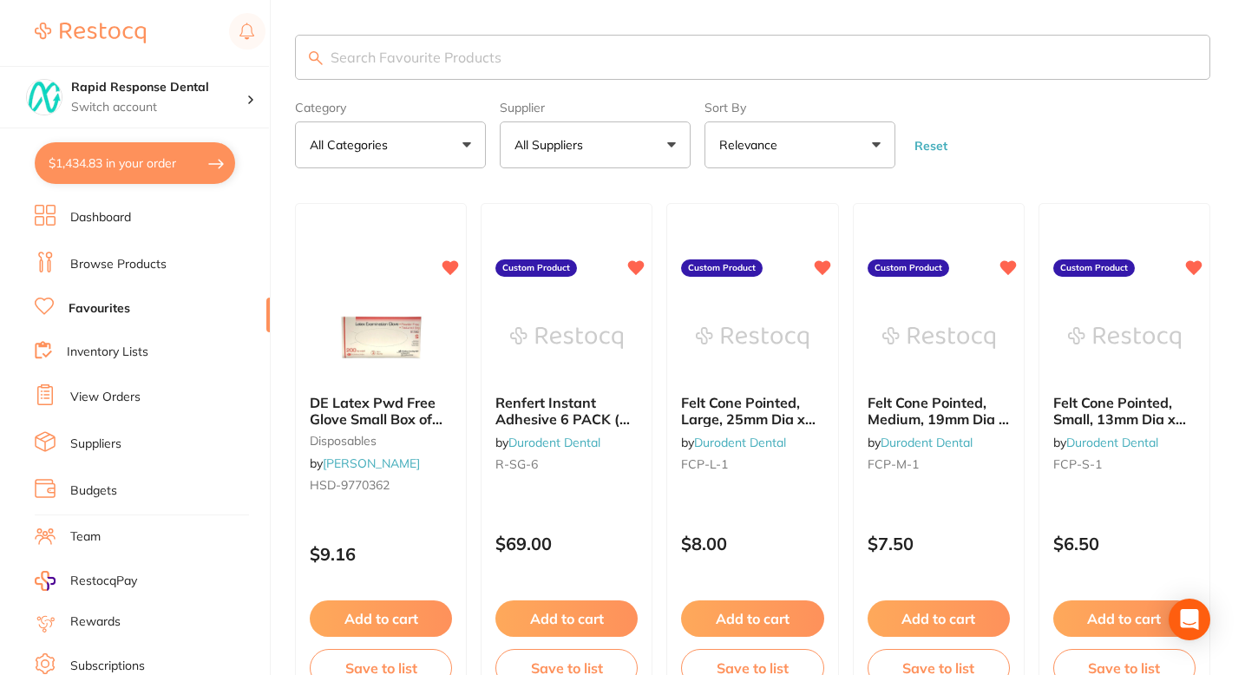
click at [661, 140] on button "All Suppliers" at bounding box center [595, 144] width 191 height 47
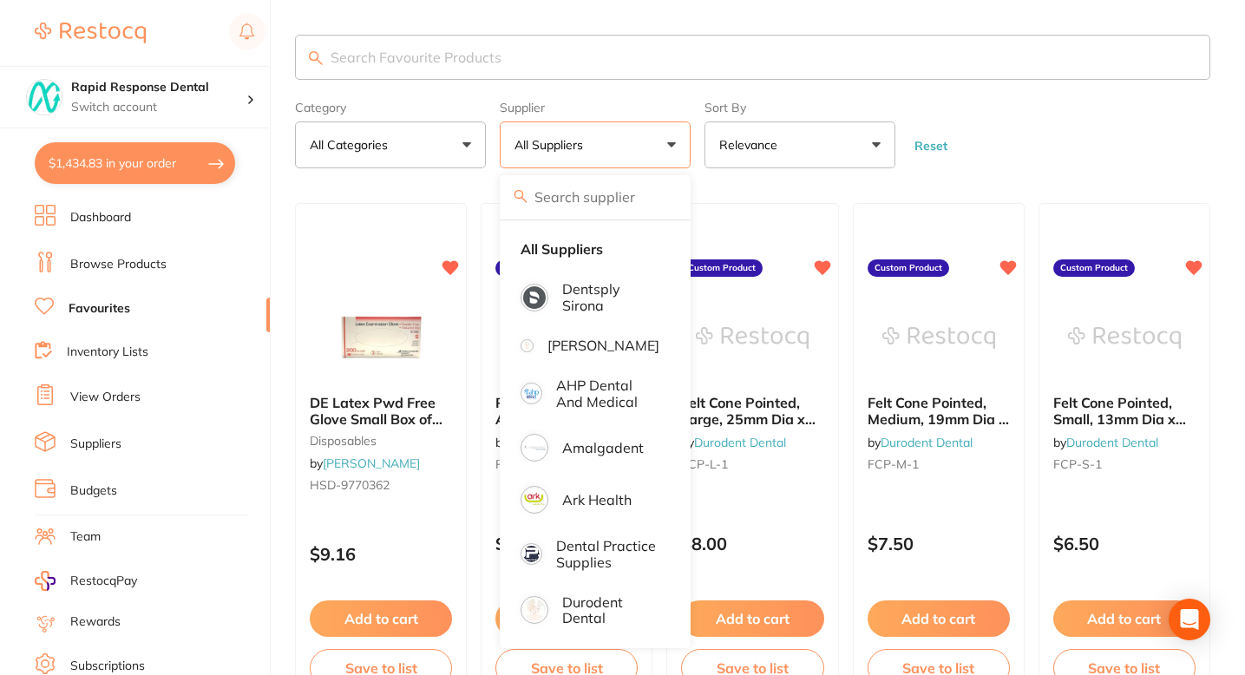
click at [1053, 157] on form "Category All Categories All Categories anaesthetic burs CAD/CAM crown & bridge …" at bounding box center [752, 131] width 915 height 75
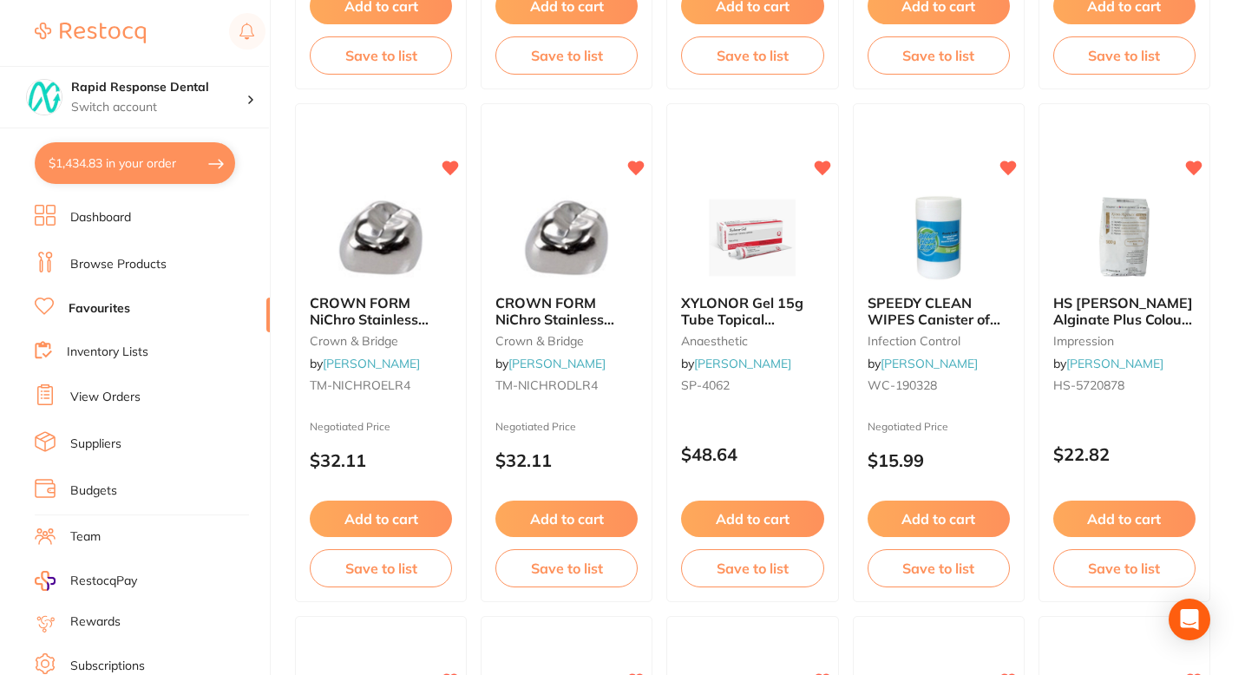
scroll to position [3759, 0]
